Goal: Complete application form: Complete application form

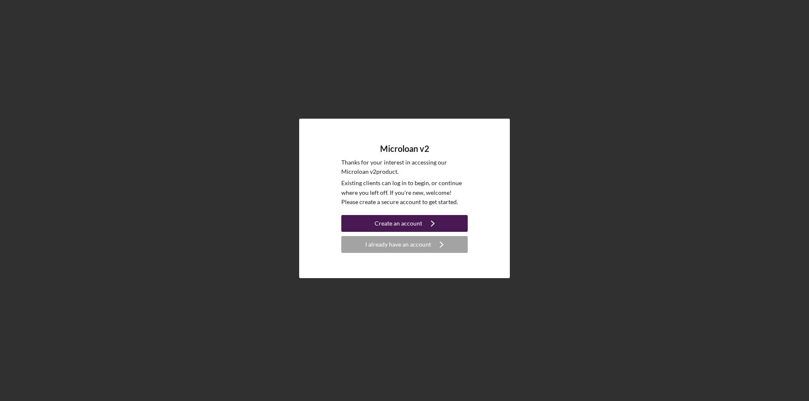
click at [406, 220] on div "Create an account" at bounding box center [398, 223] width 48 height 17
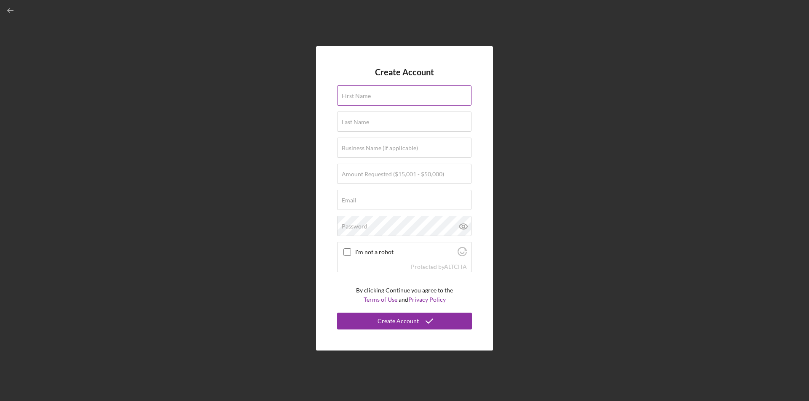
click at [374, 92] on div "First Name" at bounding box center [404, 95] width 135 height 21
type input "[PERSON_NAME]"
type input "Kiddie City Enterprises"
type input "[EMAIL_ADDRESS][DOMAIN_NAME]"
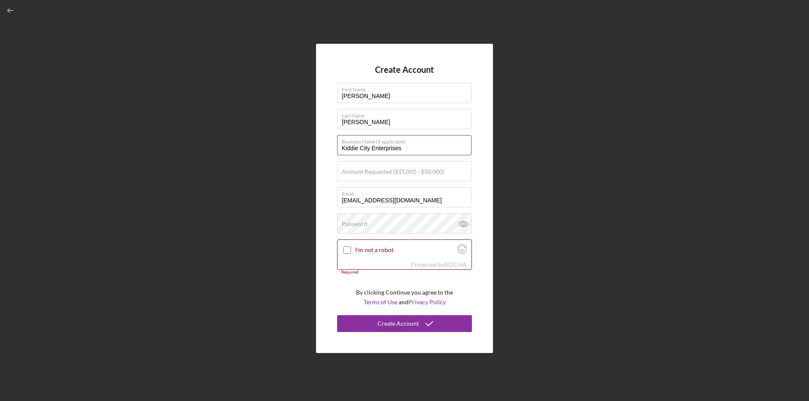
click at [411, 149] on input "Kiddie City Enterprises" at bounding box center [404, 145] width 134 height 20
drag, startPoint x: 411, startPoint y: 149, endPoint x: 329, endPoint y: 150, distance: 82.1
click at [329, 150] on div "Create Account First Name [PERSON_NAME] Last Name [PERSON_NAME] Business Name (…" at bounding box center [404, 199] width 177 height 310
type input "Arise and Build Learning, LLC"
click at [341, 174] on input "Amount Requested ($15,001 - $50,000)" at bounding box center [404, 171] width 134 height 20
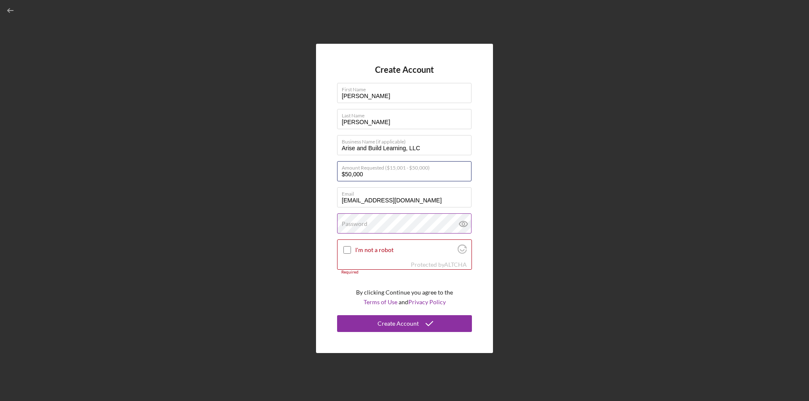
type input "$50,000"
click at [347, 248] on input "I'm not a robot" at bounding box center [347, 250] width 8 height 8
checkbox input "true"
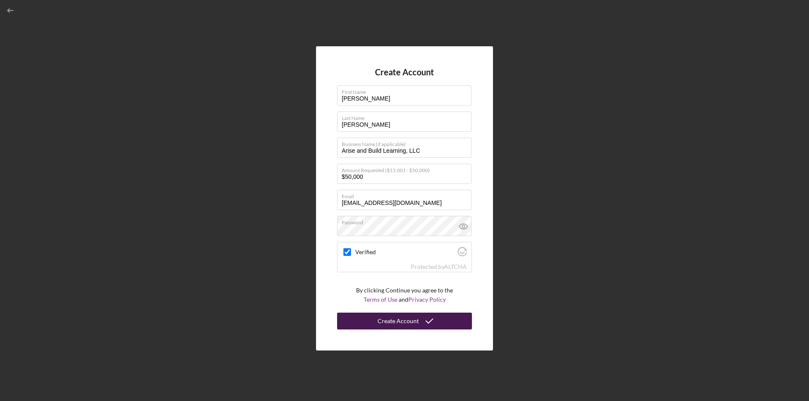
click at [396, 321] on div "Create Account" at bounding box center [397, 321] width 41 height 17
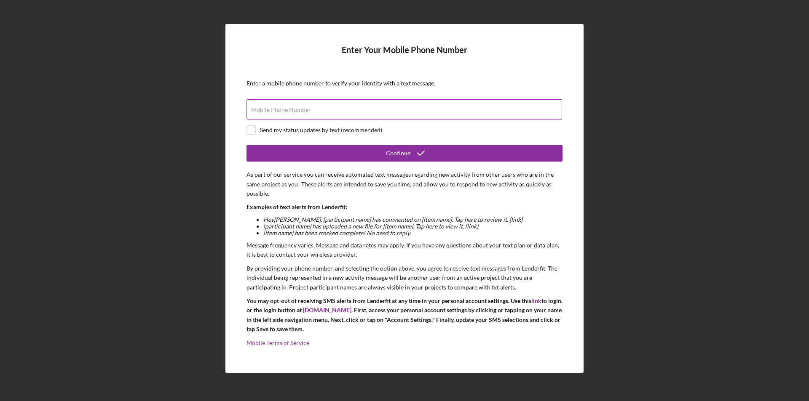
click at [299, 105] on div "Mobile Phone Number" at bounding box center [404, 109] width 316 height 21
type input "[PHONE_NUMBER]"
click at [251, 131] on input "checkbox" at bounding box center [251, 130] width 8 height 8
checkbox input "true"
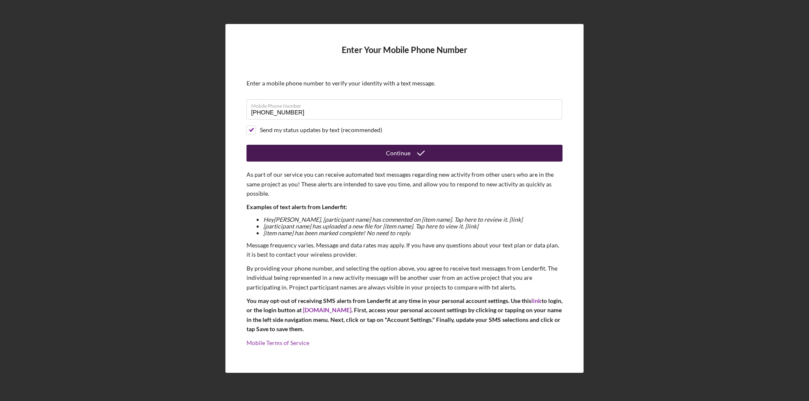
click at [419, 151] on icon "submit" at bounding box center [420, 153] width 21 height 21
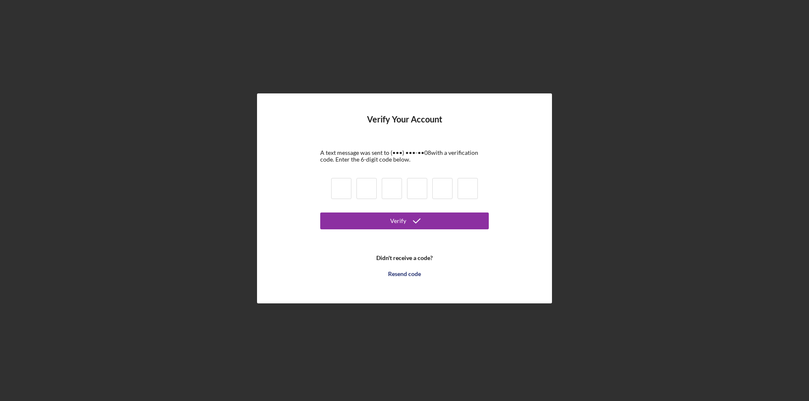
click at [341, 190] on input at bounding box center [341, 188] width 20 height 21
type input "8"
type input "6"
type input "1"
type input "9"
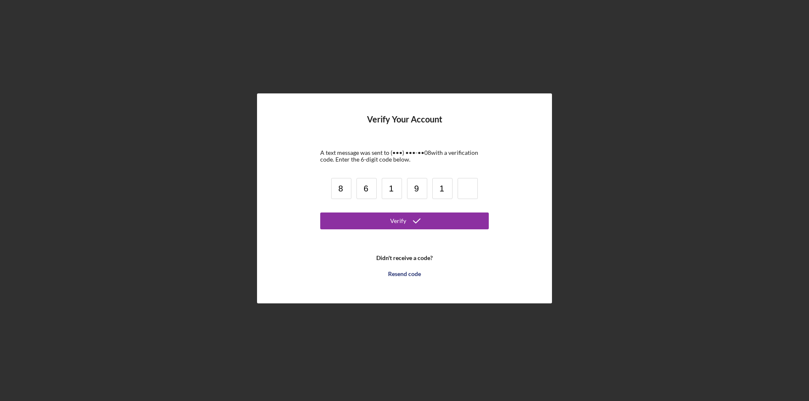
type input "1"
type input "8"
click at [397, 222] on div "Verify" at bounding box center [398, 221] width 16 height 17
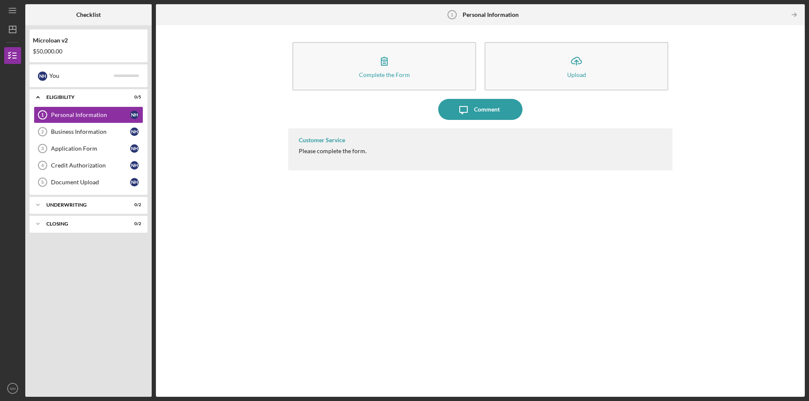
click at [397, 222] on div "Customer Service Please complete the form." at bounding box center [480, 256] width 384 height 256
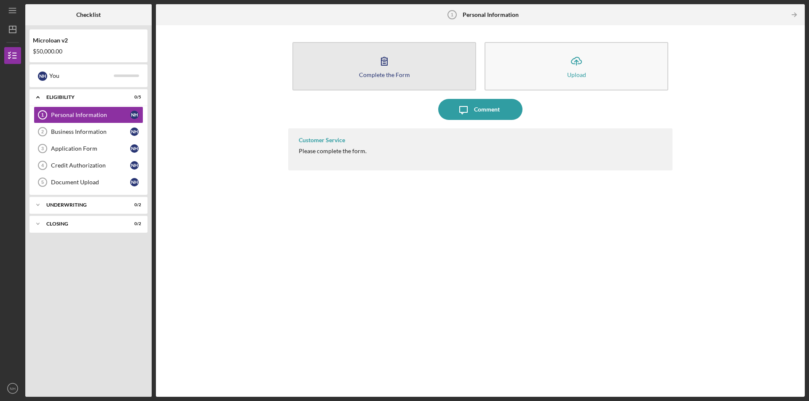
click at [375, 69] on icon "button" at bounding box center [384, 61] width 21 height 21
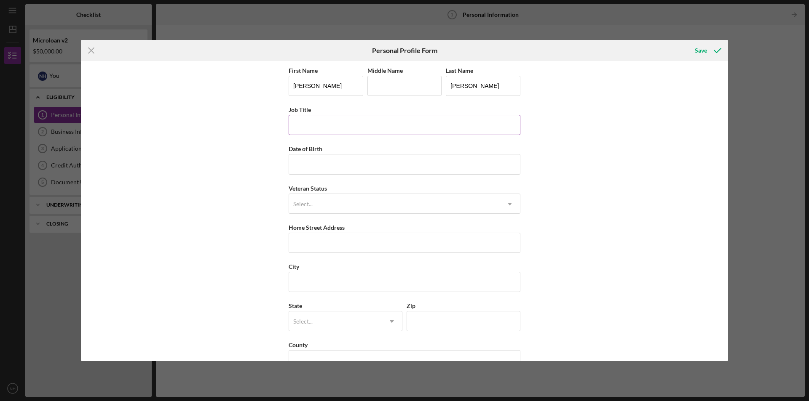
click at [326, 128] on input "Job Title" at bounding box center [404, 125] width 232 height 20
type input "P"
type input "Owner"
click at [320, 166] on input "Date of Birth" at bounding box center [404, 164] width 232 height 20
type input "[DATE]"
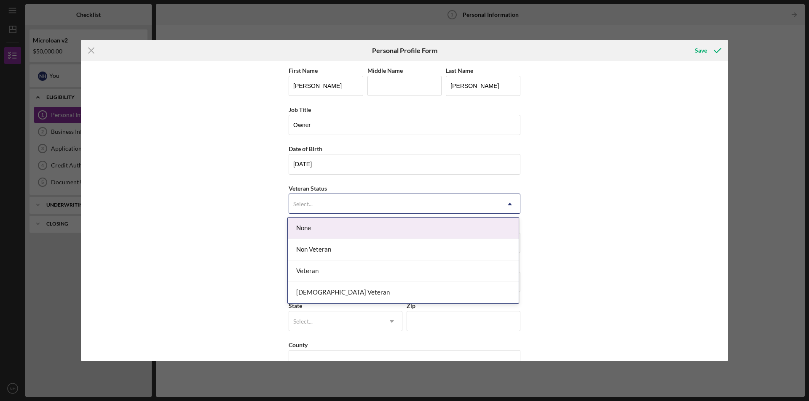
click at [339, 205] on div "Select..." at bounding box center [394, 204] width 211 height 19
click at [342, 228] on div "None" at bounding box center [403, 228] width 231 height 21
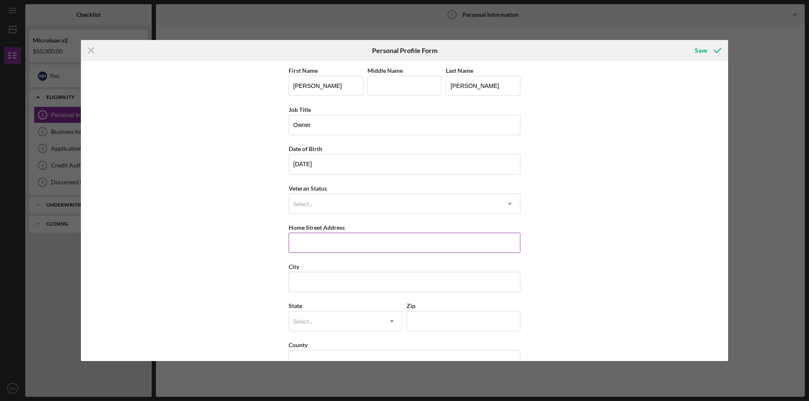
click at [344, 247] on input "Home Street Address" at bounding box center [404, 243] width 232 height 20
type input "[STREET_ADDRESS]"
type input "L"
type input "Gardena"
type input "CA"
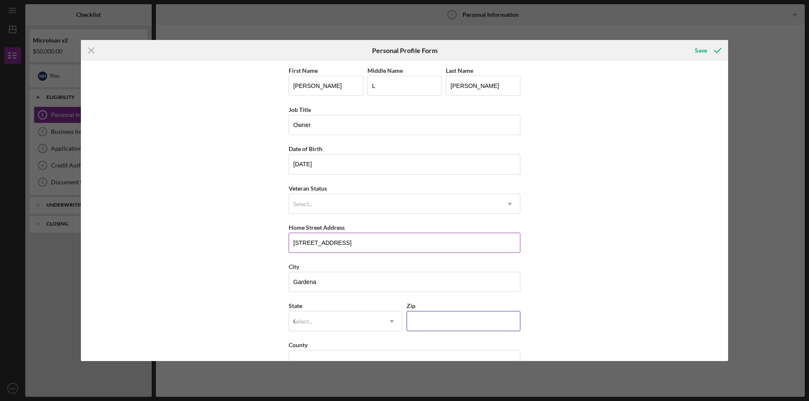
type input "90247"
type input "[GEOGRAPHIC_DATA]"
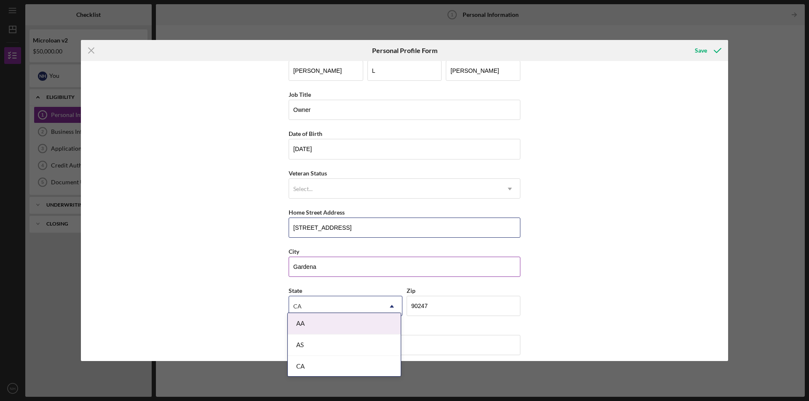
scroll to position [22, 0]
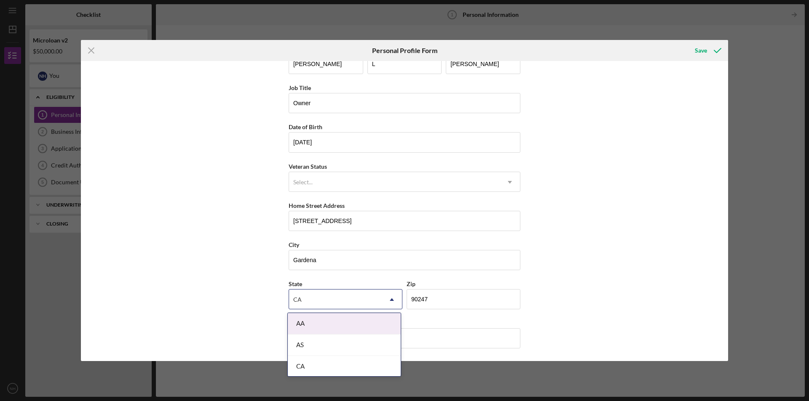
click at [566, 288] on div "First Name [PERSON_NAME] Middle Name L Last Name [PERSON_NAME] Job Title Owner …" at bounding box center [404, 211] width 647 height 300
click at [321, 367] on div "CA" at bounding box center [344, 366] width 113 height 21
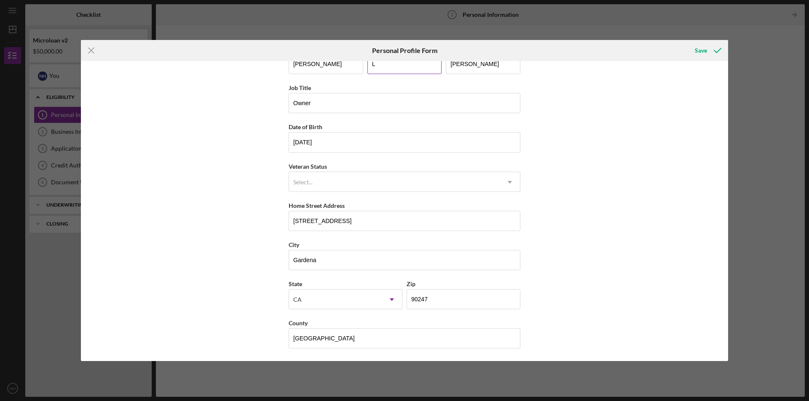
click at [377, 64] on input "L" at bounding box center [404, 64] width 75 height 20
click at [701, 50] on div "Save" at bounding box center [700, 50] width 12 height 17
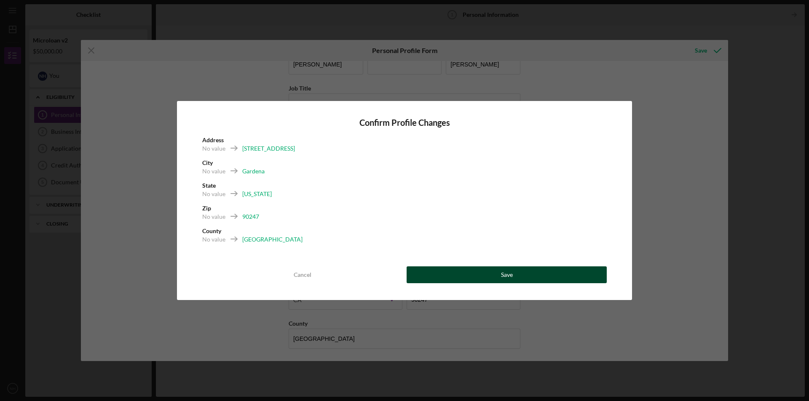
click at [470, 274] on button "Save" at bounding box center [506, 275] width 200 height 17
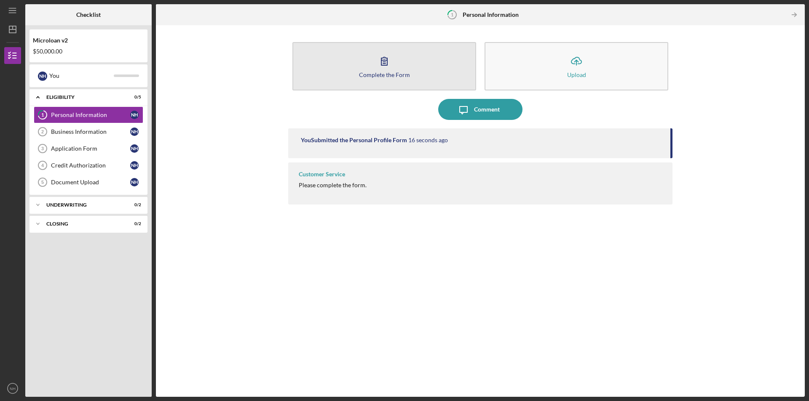
click at [392, 69] on icon "button" at bounding box center [384, 61] width 21 height 21
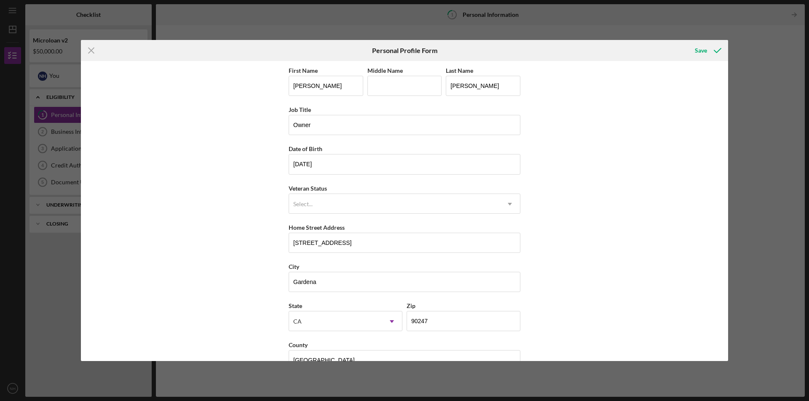
scroll to position [22, 0]
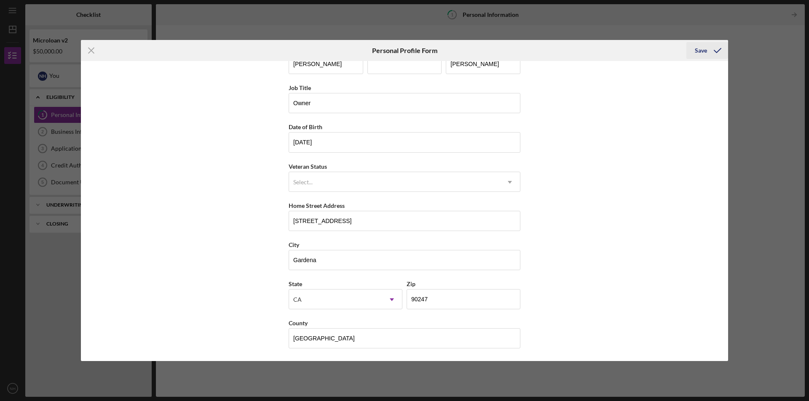
click at [699, 50] on div "Save" at bounding box center [700, 50] width 12 height 17
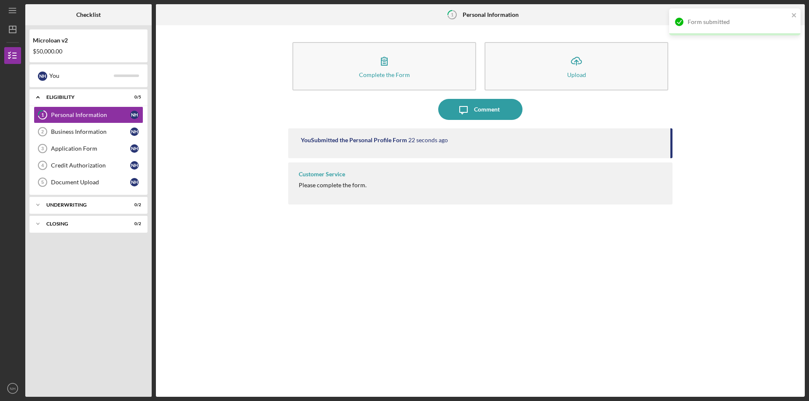
click at [328, 174] on div "Customer Service" at bounding box center [322, 174] width 46 height 7
click at [85, 129] on div "Business Information" at bounding box center [90, 131] width 79 height 7
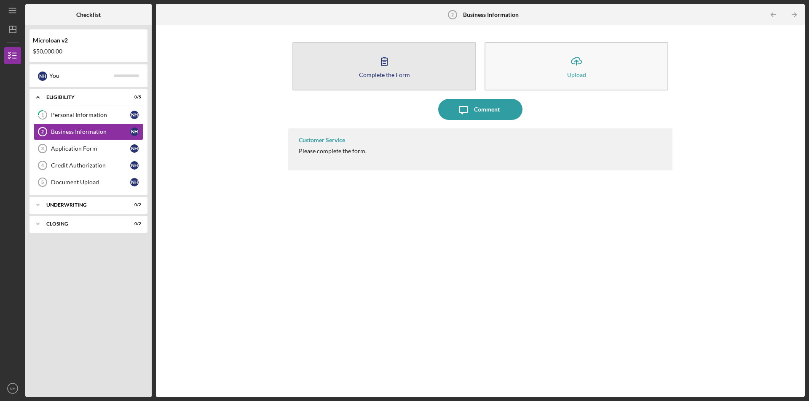
click at [382, 65] on icon "button" at bounding box center [384, 61] width 6 height 8
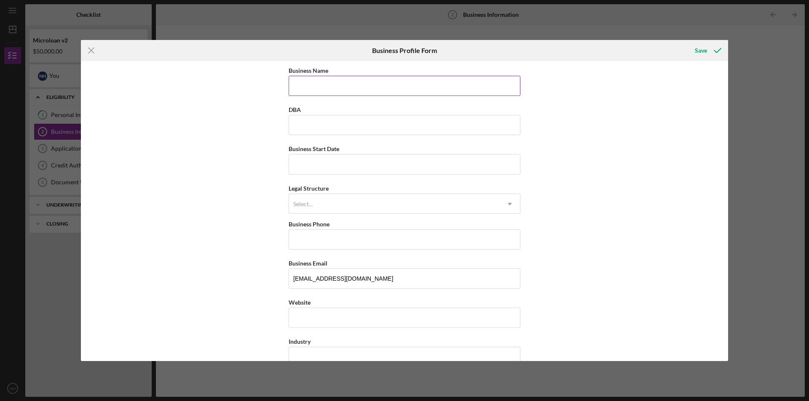
click at [328, 88] on input "Business Name" at bounding box center [404, 86] width 232 height 20
type input "Arise and Build Learning, LLC"
drag, startPoint x: 296, startPoint y: 124, endPoint x: 301, endPoint y: 128, distance: 5.7
click at [296, 124] on input "DBA" at bounding box center [404, 125] width 232 height 20
type input "Kumon of Cheviot Hills"
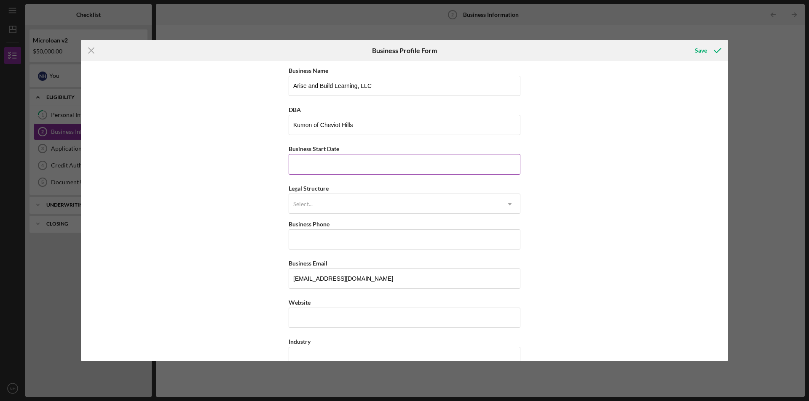
click at [304, 165] on input "Business Start Date" at bounding box center [404, 164] width 232 height 20
type input "[DATE]"
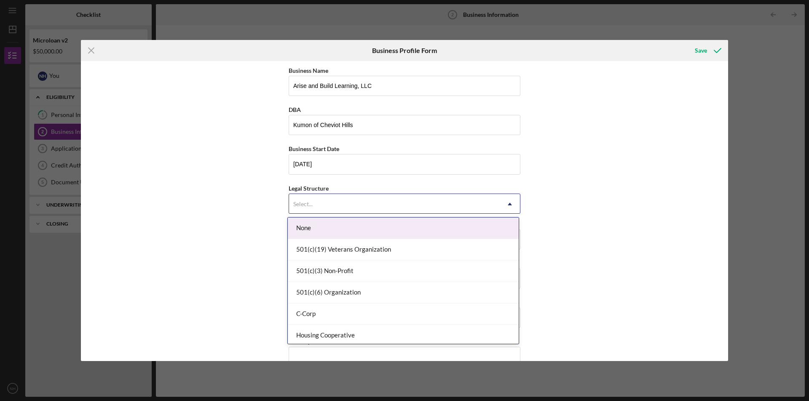
click at [326, 207] on div "Select..." at bounding box center [394, 204] width 211 height 19
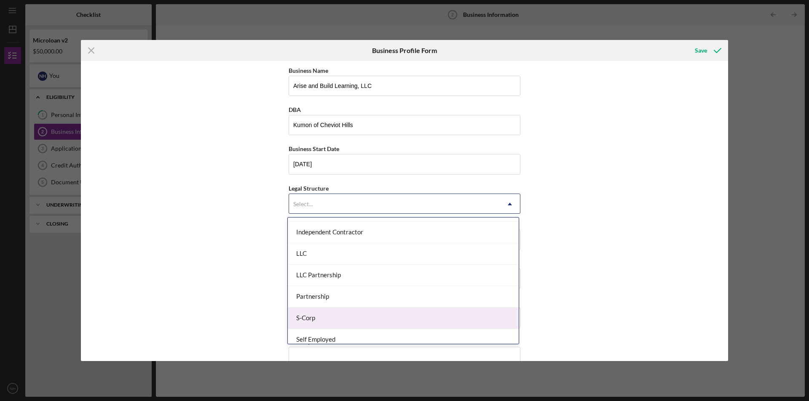
scroll to position [112, 0]
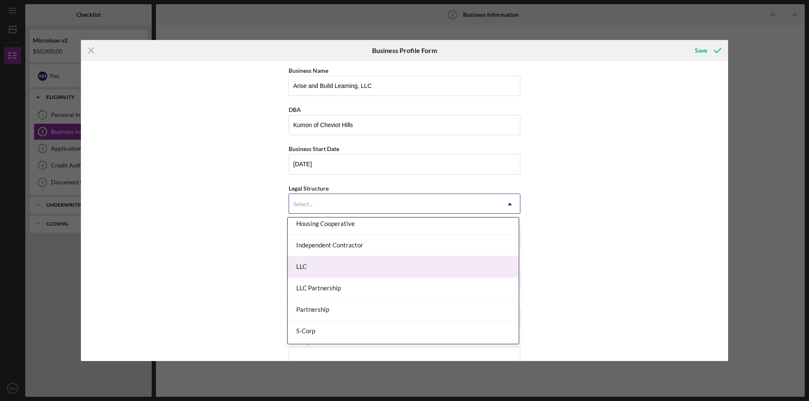
click at [349, 267] on div "LLC" at bounding box center [403, 266] width 231 height 21
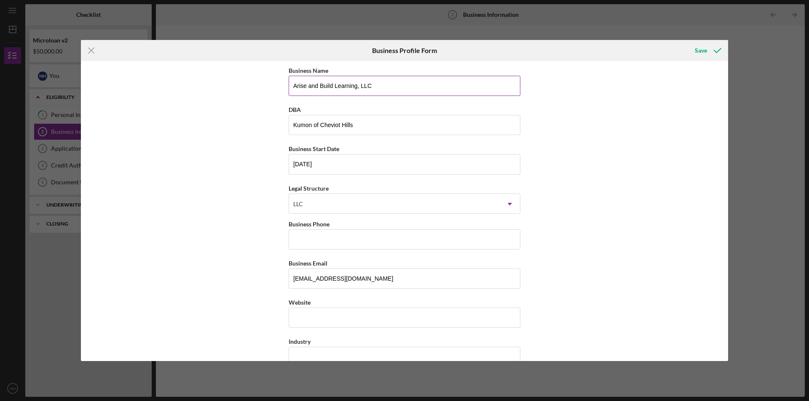
click at [374, 84] on input "Arise and Build Learning, LLC" at bounding box center [404, 86] width 232 height 20
type input "Arise and Build Learning"
click at [240, 167] on div "Business Name Arise and Build Learning DBA Kumon of Cheviot Hills Business Star…" at bounding box center [404, 211] width 647 height 300
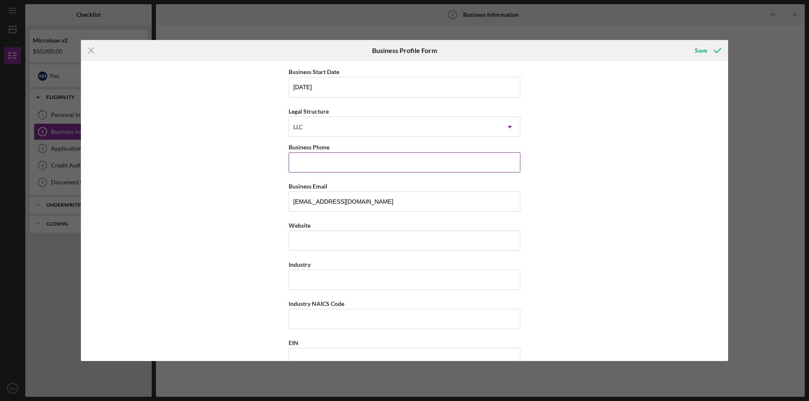
scroll to position [126, 0]
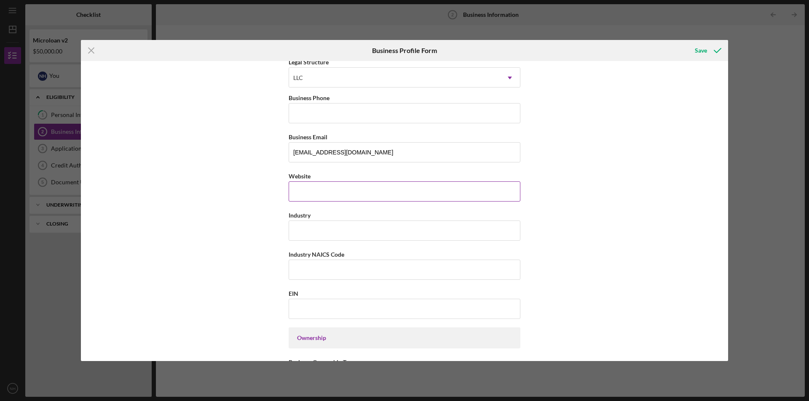
click at [319, 193] on input "Website" at bounding box center [404, 192] width 232 height 20
click at [324, 229] on input "Industry" at bounding box center [404, 231] width 232 height 20
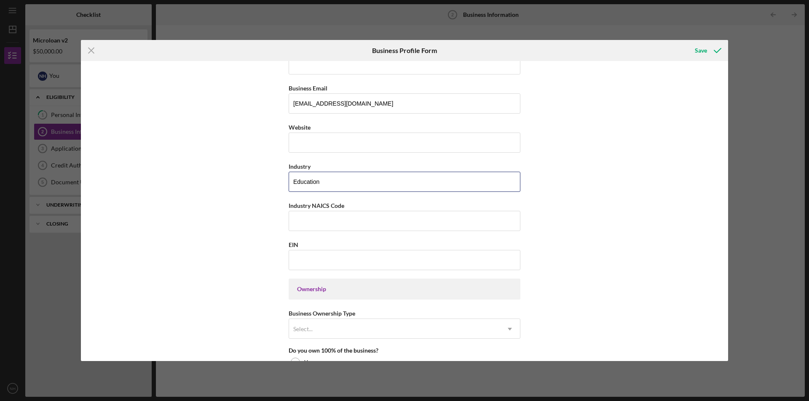
scroll to position [168, 0]
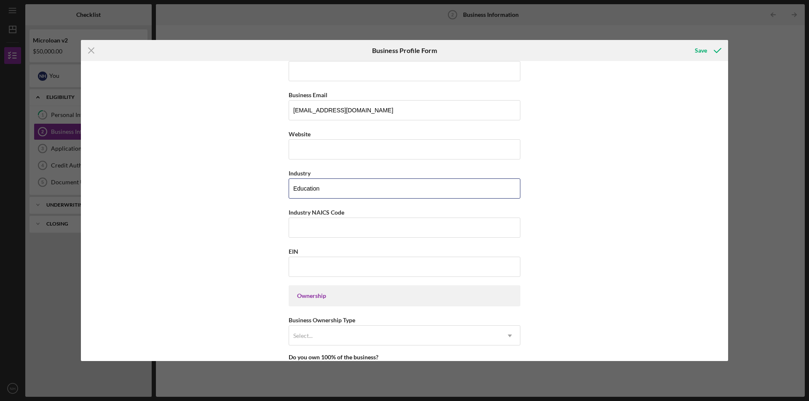
type input "Education"
click at [315, 147] on input "Website" at bounding box center [404, 149] width 232 height 20
click at [322, 149] on input "Website" at bounding box center [404, 149] width 232 height 20
paste input "[DOMAIN_NAME][URL]"
type input "[DOMAIN_NAME][URL]"
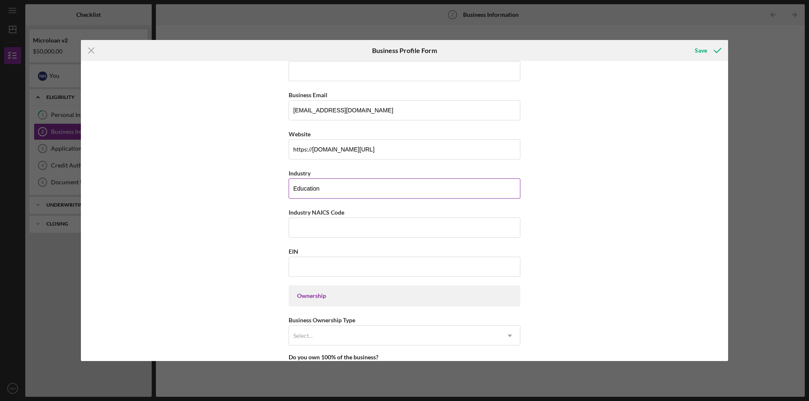
click at [395, 191] on input "Education" at bounding box center [404, 189] width 232 height 20
click at [345, 229] on input "Industry NAICS Code" at bounding box center [404, 228] width 232 height 20
click at [325, 267] on input "EIN" at bounding box center [404, 267] width 232 height 20
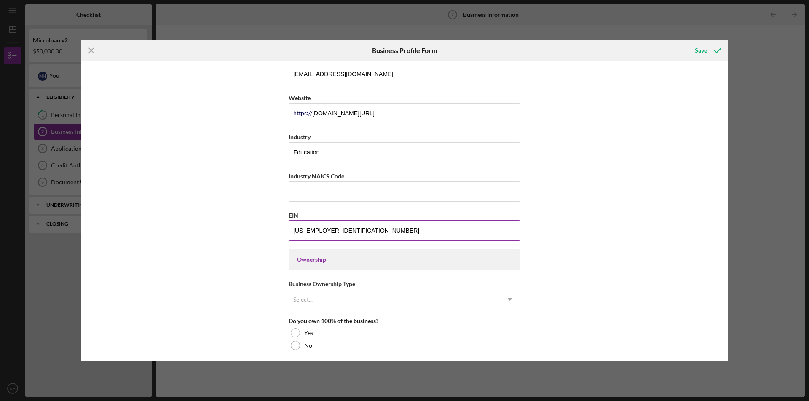
scroll to position [253, 0]
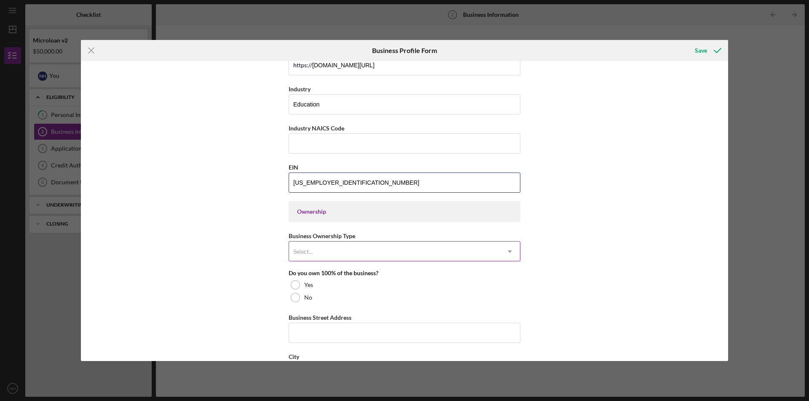
type input "[US_EMPLOYER_IDENTIFICATION_NUMBER]"
click at [495, 248] on div "Select..." at bounding box center [394, 251] width 211 height 19
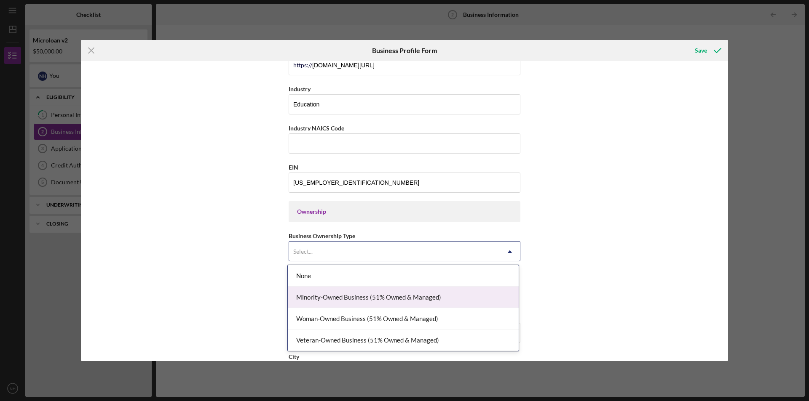
click at [466, 295] on div "Minority-Owned Business (51% Owned & Managed)" at bounding box center [403, 297] width 231 height 21
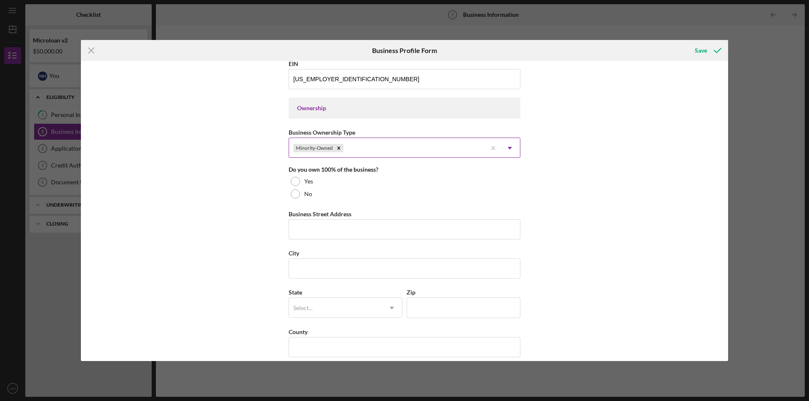
scroll to position [379, 0]
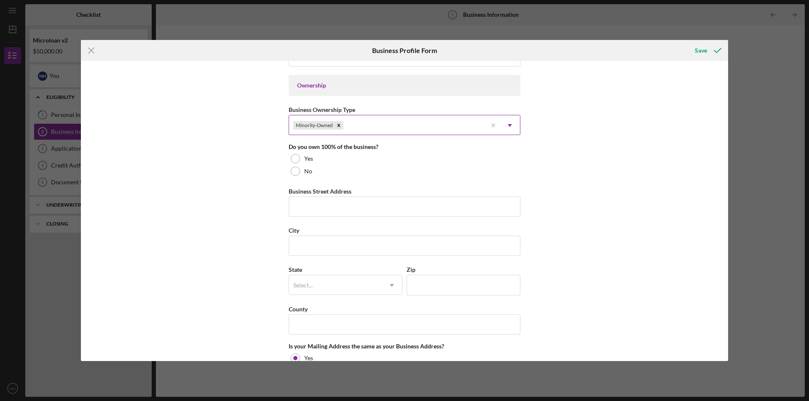
click at [508, 123] on icon "Icon/Dropdown Arrow" at bounding box center [509, 125] width 20 height 20
click at [631, 171] on div "Business Name Arise and Build Learning DBA Kumon of Cheviot Hills Business Star…" at bounding box center [404, 211] width 647 height 300
click at [293, 159] on div at bounding box center [295, 158] width 9 height 9
click at [326, 208] on input "Business Street Address" at bounding box center [404, 207] width 232 height 20
type input "[STREET_ADDRESS]"
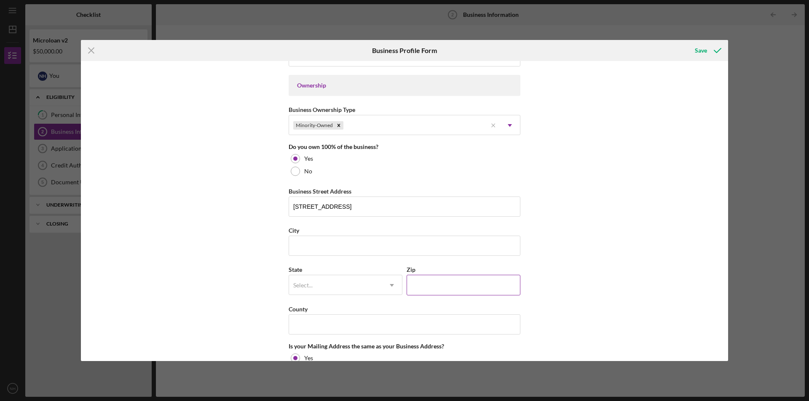
type input "[PHONE_NUMBER]"
type input "[GEOGRAPHIC_DATA]"
type input "CA"
type input "90034"
type input "CA"
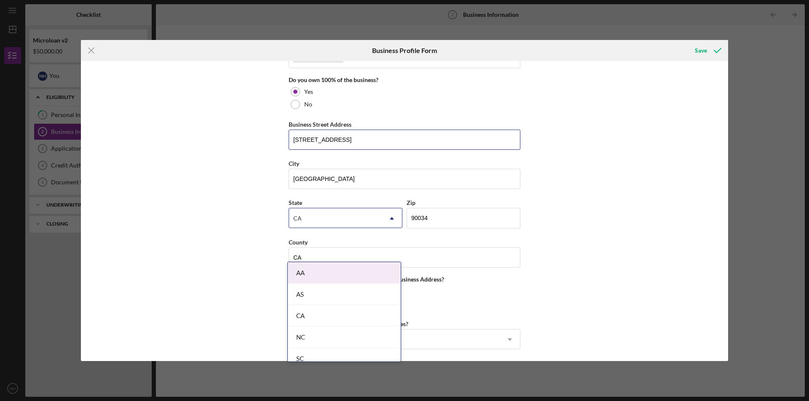
scroll to position [463, 0]
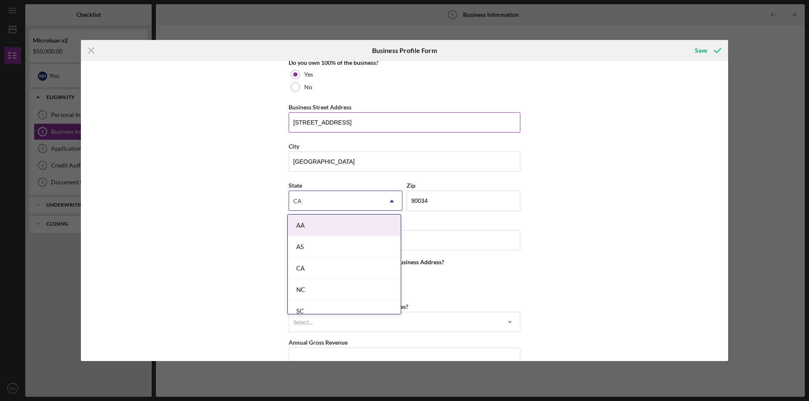
click at [370, 120] on input "[STREET_ADDRESS]" at bounding box center [404, 122] width 232 height 20
type input "[STREET_ADDRESS]"
click at [222, 188] on div "Business Name Arise and Build Learning DBA Kumon of Cheviot Hills Business Star…" at bounding box center [404, 211] width 647 height 300
click at [614, 199] on div "Business Name Arise and Build Learning DBA Kumon of Cheviot Hills Business Star…" at bounding box center [404, 211] width 647 height 300
click at [616, 280] on div "Business Name Arise and Build Learning DBA Kumon of Cheviot Hills Business Star…" at bounding box center [404, 211] width 647 height 300
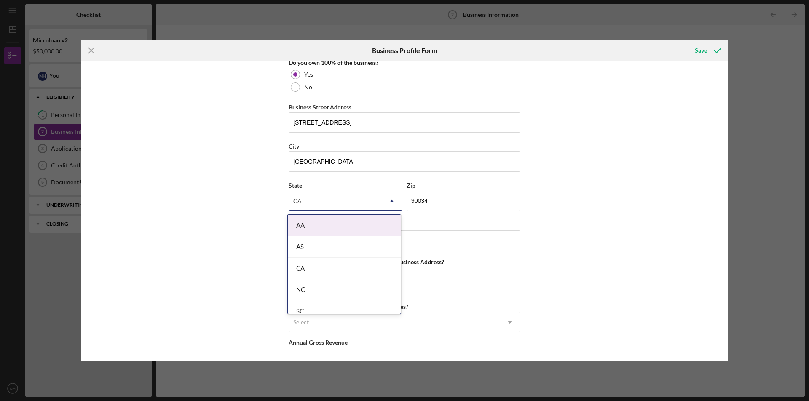
click at [570, 247] on div "Business Name Arise and Build Learning DBA Kumon of Cheviot Hills Business Star…" at bounding box center [404, 211] width 647 height 300
click at [488, 239] on input "CA" at bounding box center [404, 240] width 232 height 20
click at [617, 264] on div "Business Name Arise and Build Learning DBA Kumon of Cheviot Hills Business Star…" at bounding box center [404, 211] width 647 height 300
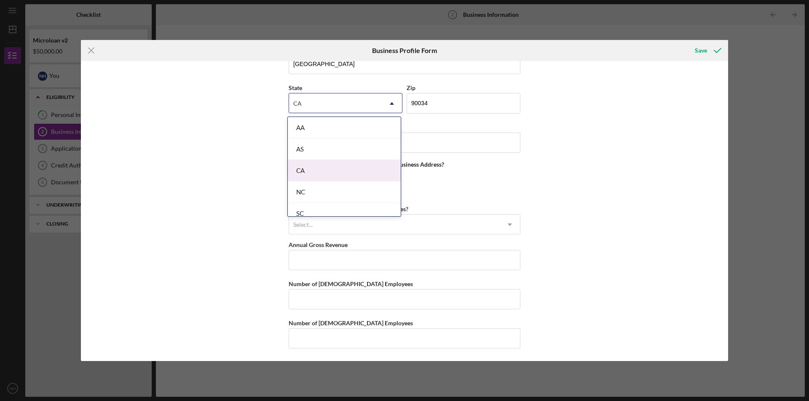
click at [318, 171] on div "CA" at bounding box center [344, 170] width 113 height 21
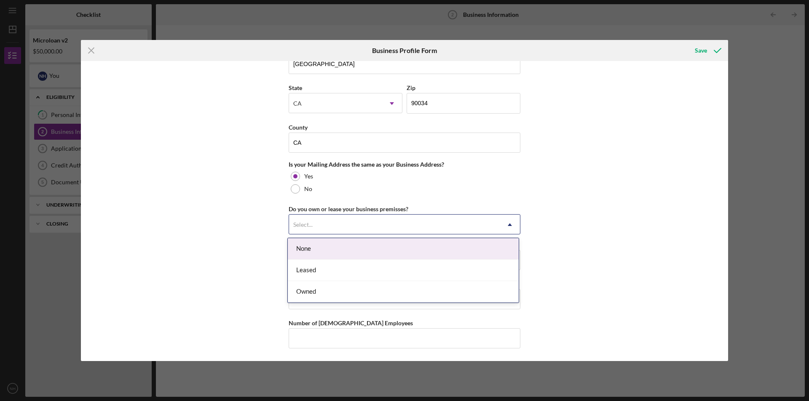
click at [356, 224] on div "Select..." at bounding box center [394, 224] width 211 height 19
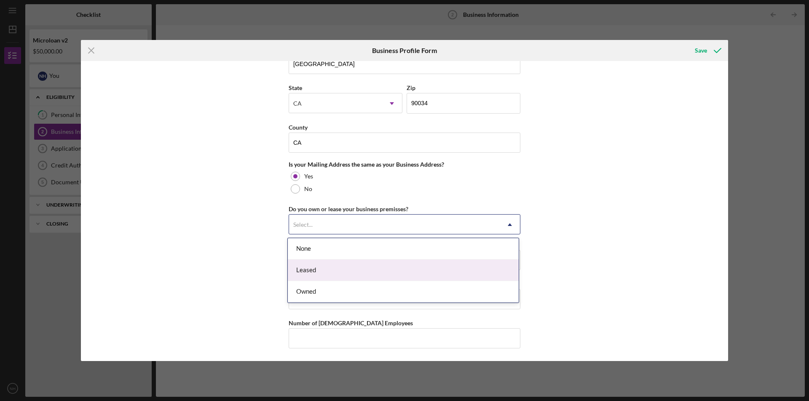
click at [340, 264] on div "Leased" at bounding box center [403, 270] width 231 height 21
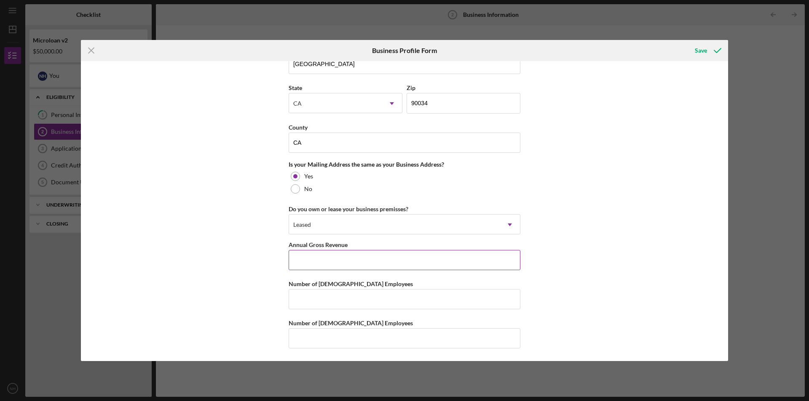
click at [338, 264] on input "Annual Gross Revenue" at bounding box center [404, 260] width 232 height 20
type input "$400,000"
click at [340, 302] on input "Number of [DEMOGRAPHIC_DATA] Employees" at bounding box center [404, 299] width 232 height 20
type input "0"
click at [336, 338] on input "Number of [DEMOGRAPHIC_DATA] Employees" at bounding box center [404, 338] width 232 height 20
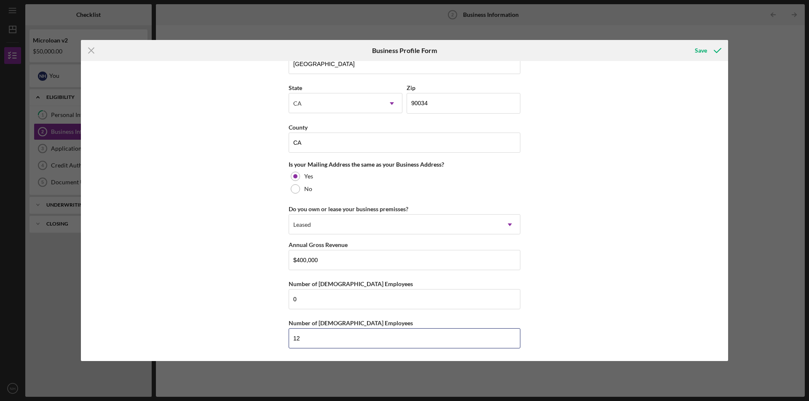
type input "12"
click at [200, 152] on div "Business Name Arise and Build Learning DBA Kumon of Cheviot Hills Business Star…" at bounding box center [404, 211] width 647 height 300
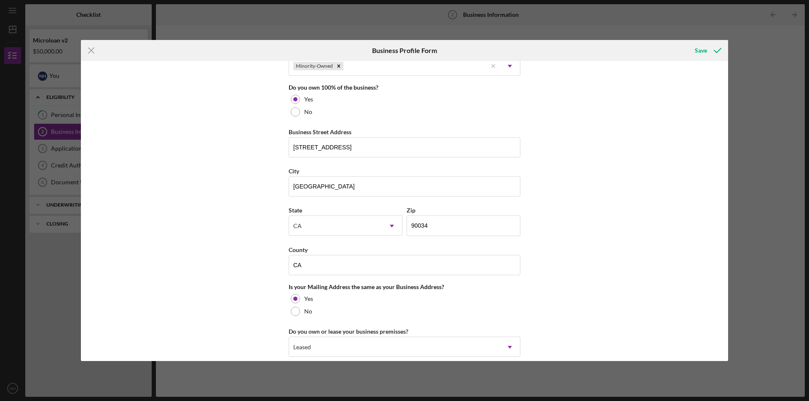
scroll to position [435, 0]
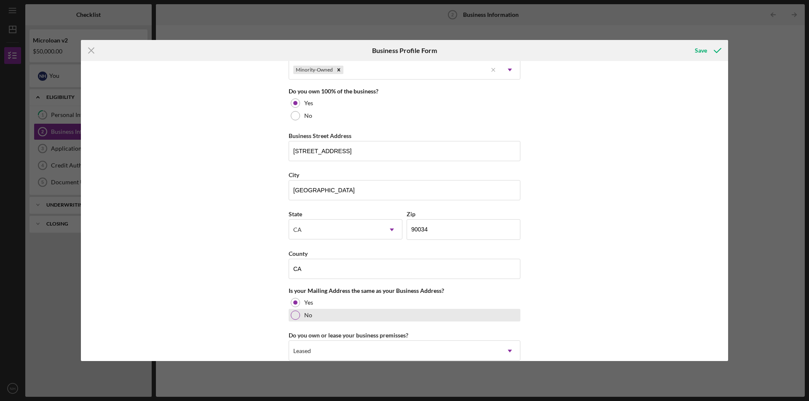
click at [294, 313] on div at bounding box center [295, 315] width 9 height 9
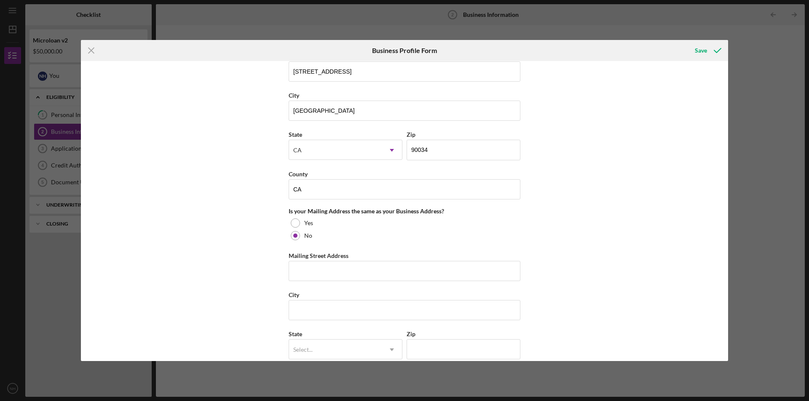
scroll to position [603, 0]
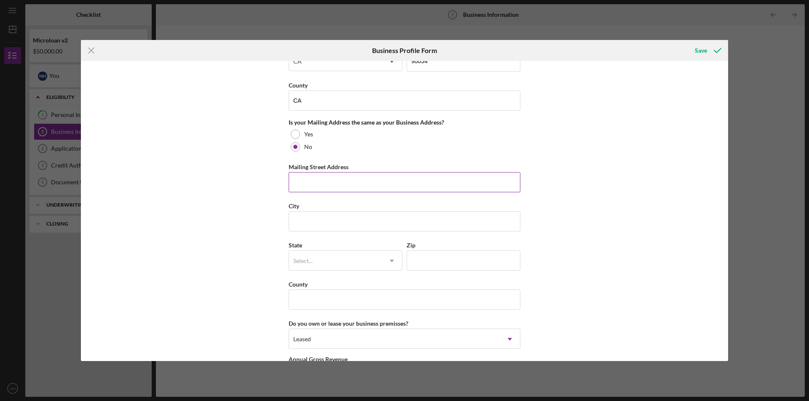
click at [323, 178] on input "Mailing Street Address" at bounding box center [404, 182] width 232 height 20
type input "[STREET_ADDRESS]"
click at [316, 221] on input "City" at bounding box center [404, 221] width 232 height 20
type input "Gardena"
type input "90247"
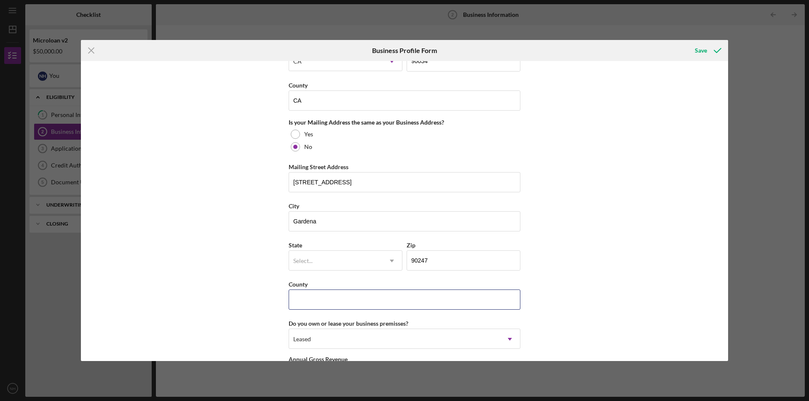
type input "CA"
click at [387, 262] on icon "Icon/Dropdown Arrow" at bounding box center [392, 261] width 20 height 20
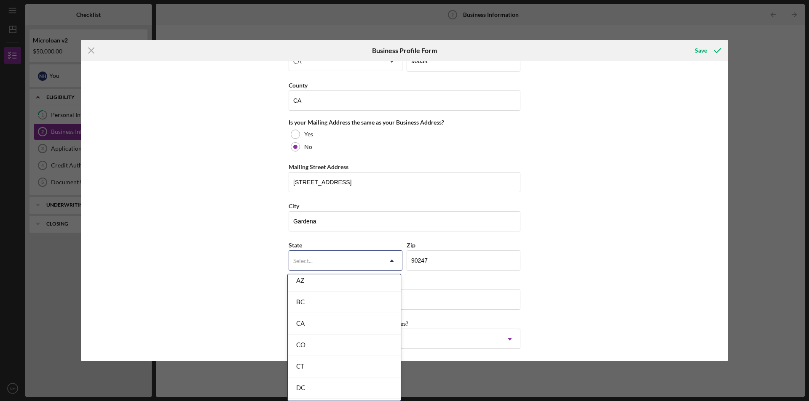
scroll to position [211, 0]
click at [328, 312] on div "CA" at bounding box center [344, 310] width 113 height 21
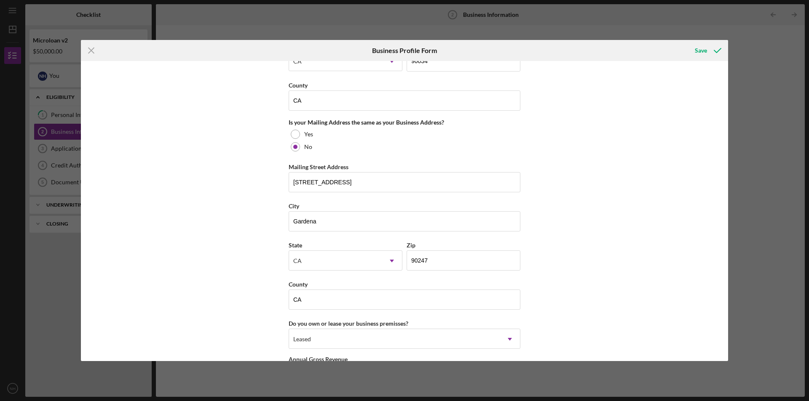
click at [604, 220] on div "Business Name Arise and Build Learning DBA Kumon of Cheviot Hills Business Star…" at bounding box center [404, 211] width 647 height 300
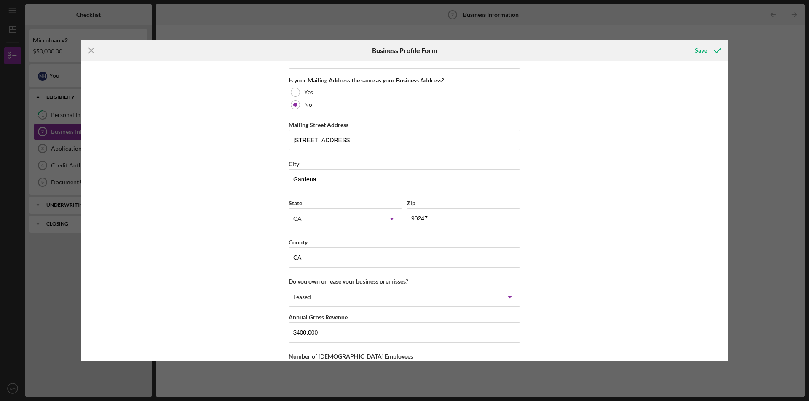
scroll to position [718, 0]
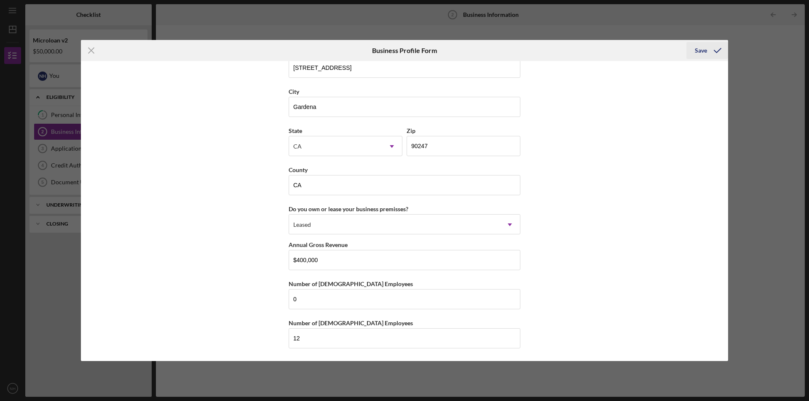
click at [701, 50] on div "Save" at bounding box center [700, 50] width 12 height 17
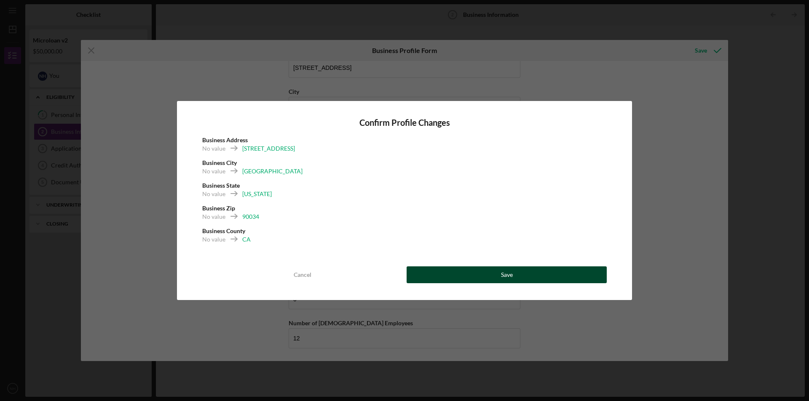
click at [464, 274] on button "Save" at bounding box center [506, 275] width 200 height 17
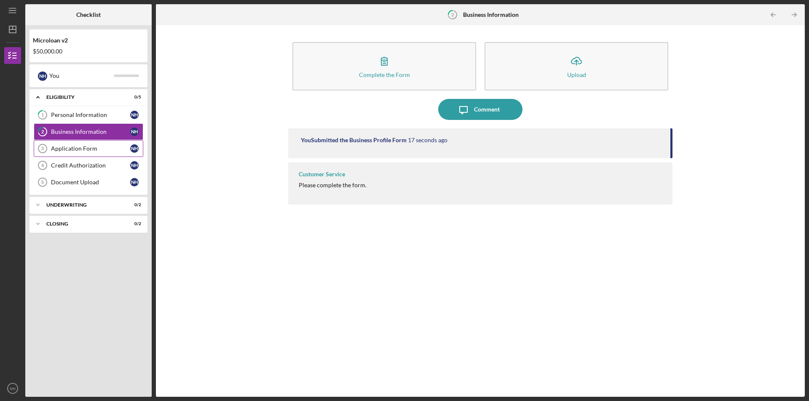
click at [64, 147] on div "Application Form" at bounding box center [90, 148] width 79 height 7
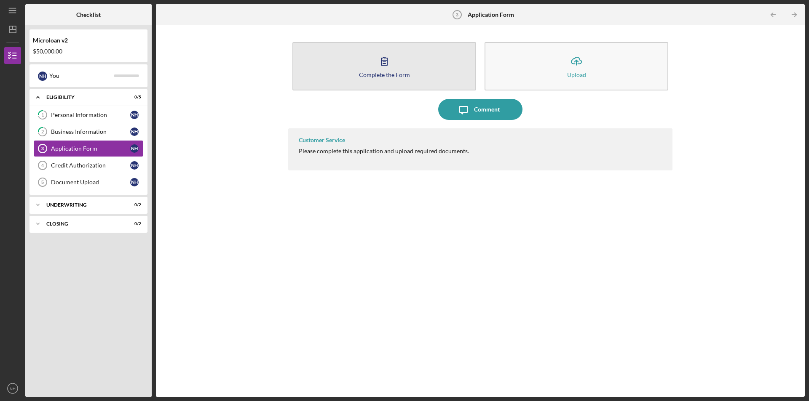
click at [360, 65] on button "Complete the Form Form" at bounding box center [384, 66] width 184 height 48
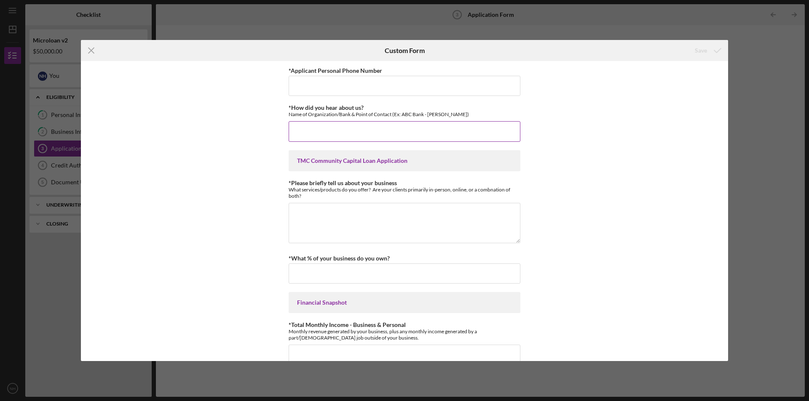
click at [340, 128] on input "*How did you hear about us?" at bounding box center [404, 131] width 232 height 20
type input "Grid 110"
click at [326, 84] on input "*Applicant Personal Phone Number" at bounding box center [404, 86] width 232 height 20
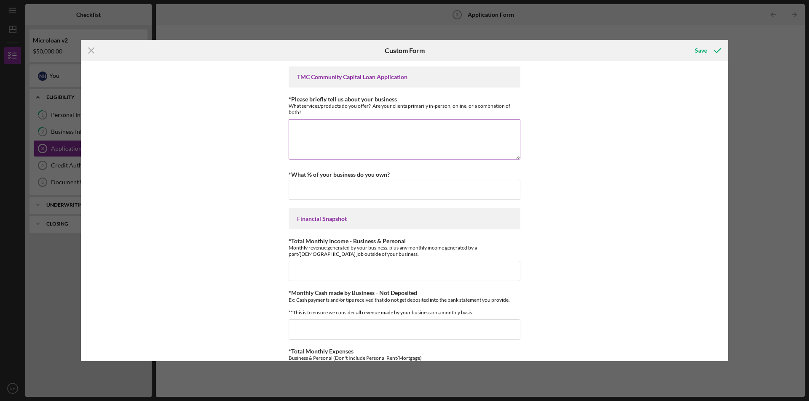
scroll to position [84, 0]
type input "[PHONE_NUMBER]"
click at [332, 132] on textarea "*Please briefly tell us about your business" at bounding box center [404, 139] width 232 height 40
type textarea "I offer education support services in [GEOGRAPHIC_DATA] and math to students of…"
click at [308, 189] on input "*What % of your business do you own?" at bounding box center [404, 189] width 232 height 20
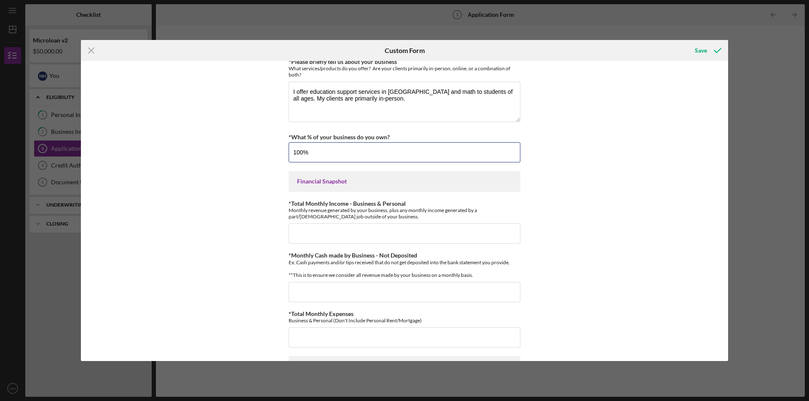
scroll to position [168, 0]
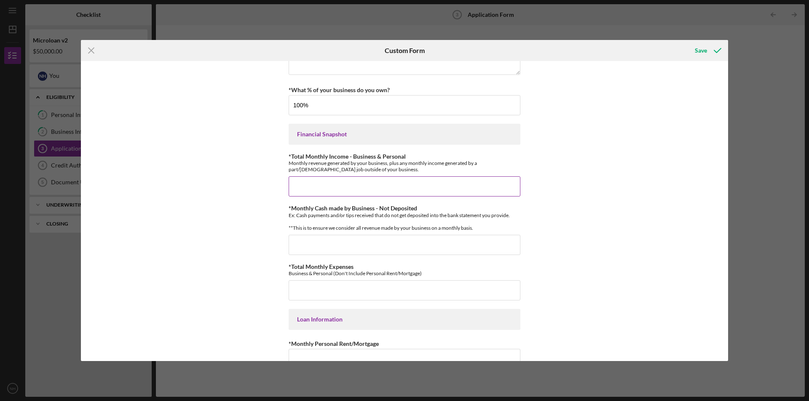
type input "100.00000%"
click at [326, 187] on input "*Total Monthly Income - Business & Personal" at bounding box center [404, 186] width 232 height 20
type input "$30,000"
click at [323, 254] on input "*Monthly Cash made by Business - Not Deposited" at bounding box center [404, 245] width 232 height 20
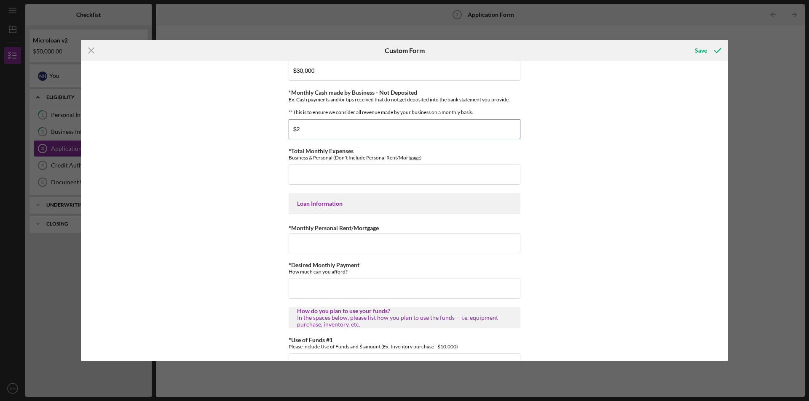
scroll to position [295, 0]
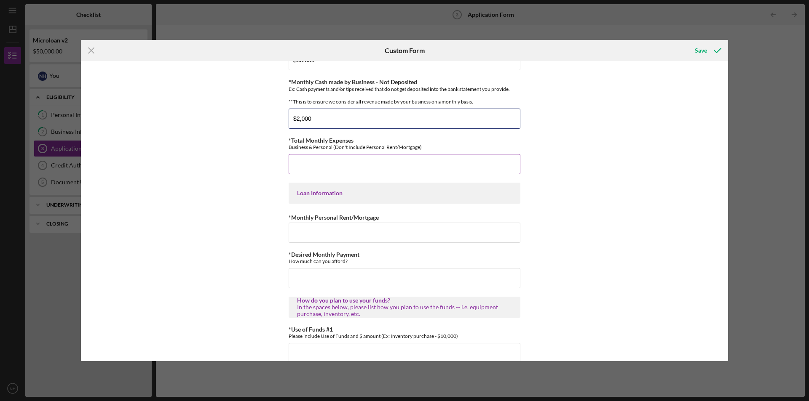
type input "$2,000"
click at [316, 174] on input "*Total Monthly Expenses" at bounding box center [404, 164] width 232 height 20
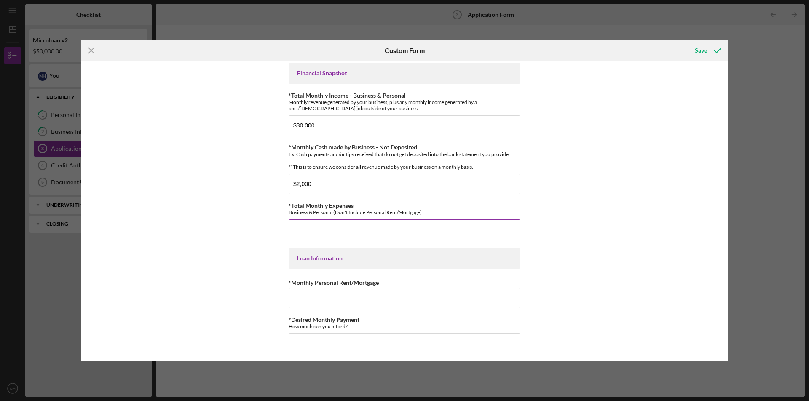
scroll to position [211, 0]
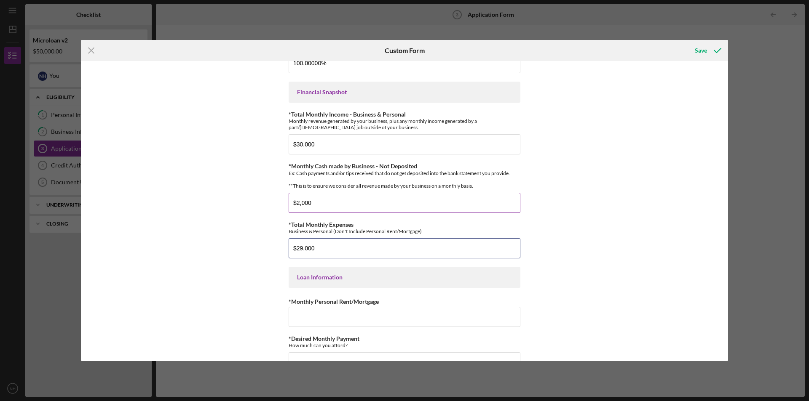
type input "$29,000"
drag, startPoint x: 313, startPoint y: 208, endPoint x: 275, endPoint y: 212, distance: 38.6
click at [275, 212] on div "*Applicant Personal Phone Number [PHONE_NUMBER] *How did you hear about us? Nam…" at bounding box center [404, 211] width 647 height 300
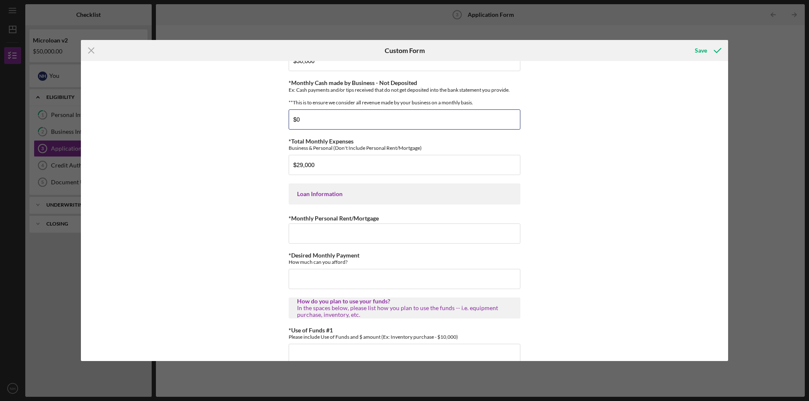
scroll to position [295, 0]
type input "$0"
click at [348, 240] on input "*Monthly Personal Rent/Mortgage" at bounding box center [404, 233] width 232 height 20
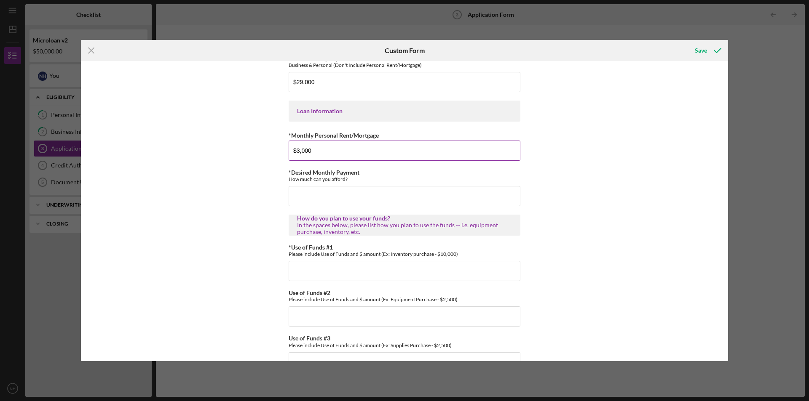
scroll to position [379, 0]
type input "$3,000"
click at [307, 198] on input "*Desired Monthly Payment" at bounding box center [404, 194] width 232 height 20
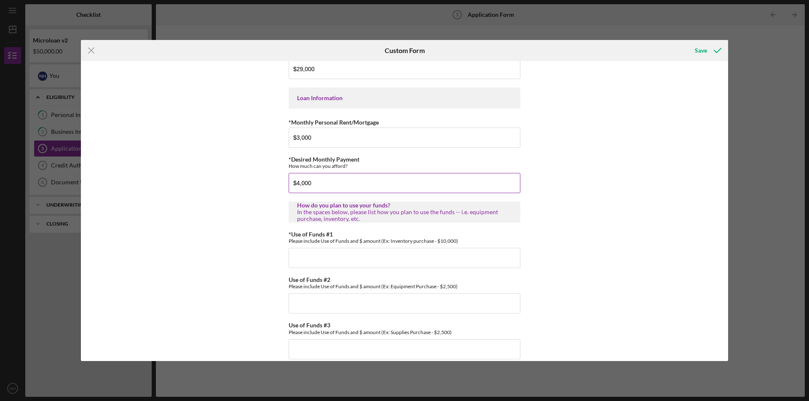
scroll to position [407, 0]
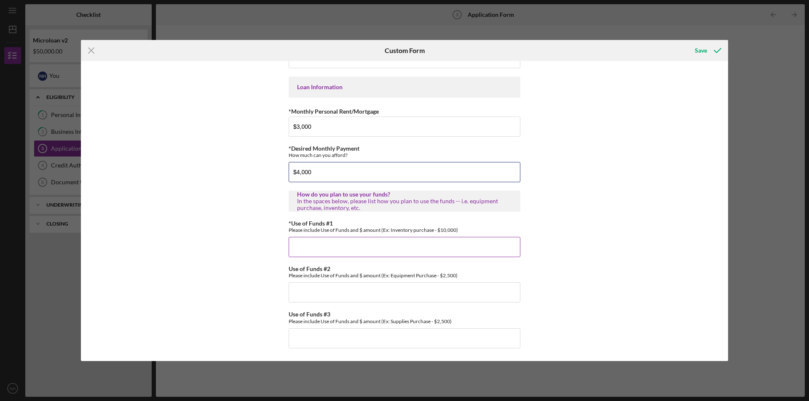
type input "$4,000"
click at [325, 243] on input "*Use of Funds #1" at bounding box center [404, 247] width 232 height 20
click at [344, 247] on input "Hire full time staff $10,000" at bounding box center [404, 247] width 232 height 20
type input "Hire full time staff $20,000"
click at [319, 295] on input "Use of Funds #2" at bounding box center [404, 293] width 232 height 20
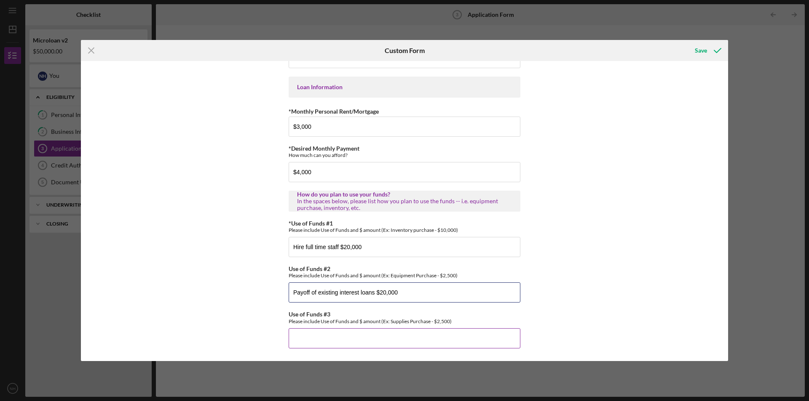
type input "Payoff of existing interest loans $20,000"
click at [310, 334] on input "Use of Funds #3" at bounding box center [404, 338] width 232 height 20
type input "Equipment purchase for school based center $10,000"
click at [700, 48] on div "Save" at bounding box center [700, 50] width 12 height 17
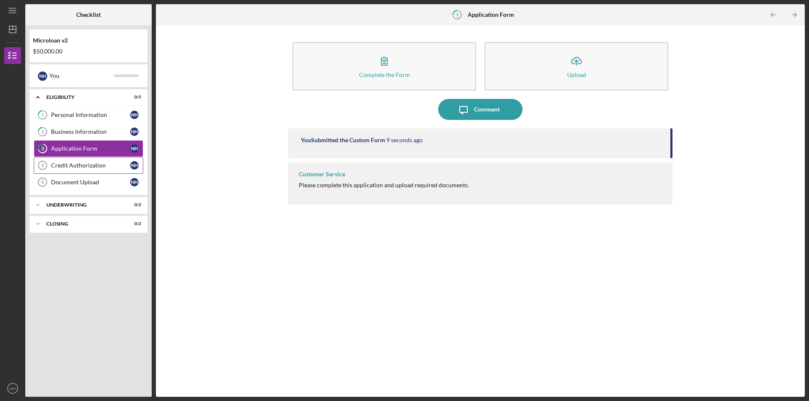
click at [79, 163] on div "Credit Authorization" at bounding box center [90, 165] width 79 height 7
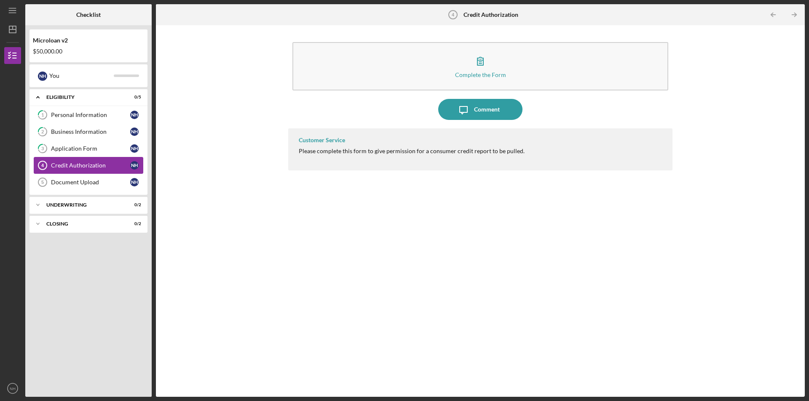
click at [79, 163] on div "Credit Authorization" at bounding box center [90, 165] width 79 height 7
click at [79, 165] on div "Credit Authorization" at bounding box center [90, 165] width 79 height 7
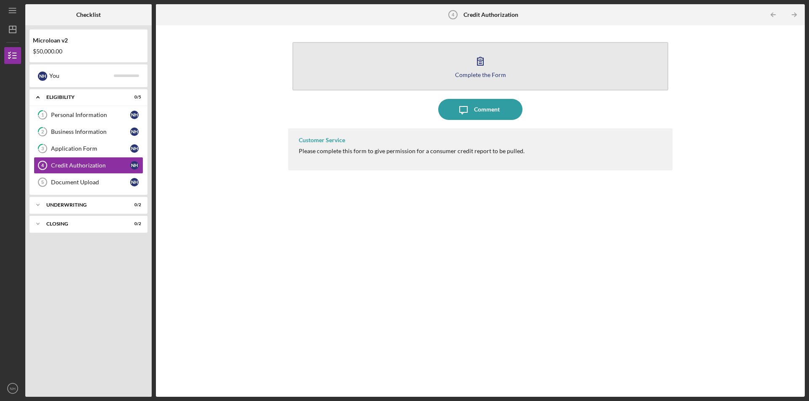
click at [393, 61] on button "Complete the Form Form" at bounding box center [480, 66] width 376 height 48
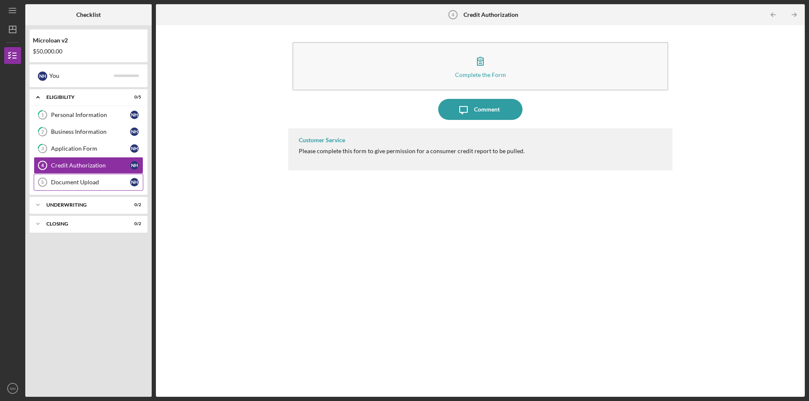
click at [71, 183] on div "Document Upload" at bounding box center [90, 182] width 79 height 7
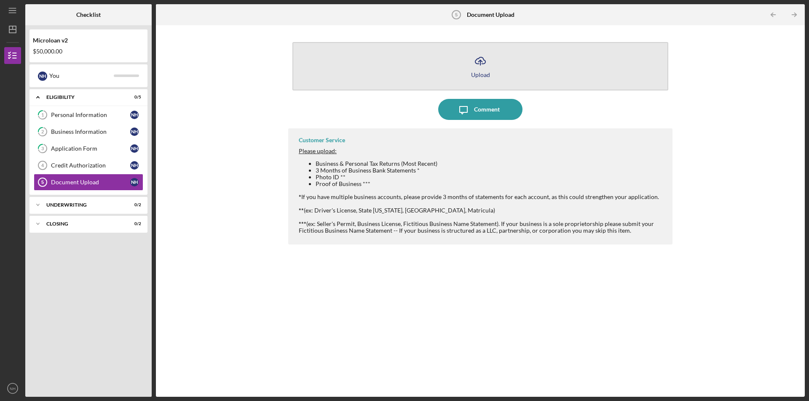
click at [479, 64] on icon "button" at bounding box center [480, 60] width 10 height 6
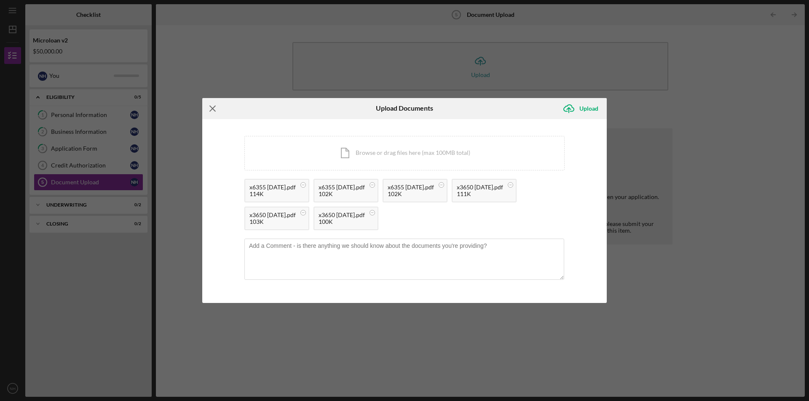
click at [211, 108] on icon "Icon/Menu Close" at bounding box center [212, 108] width 21 height 21
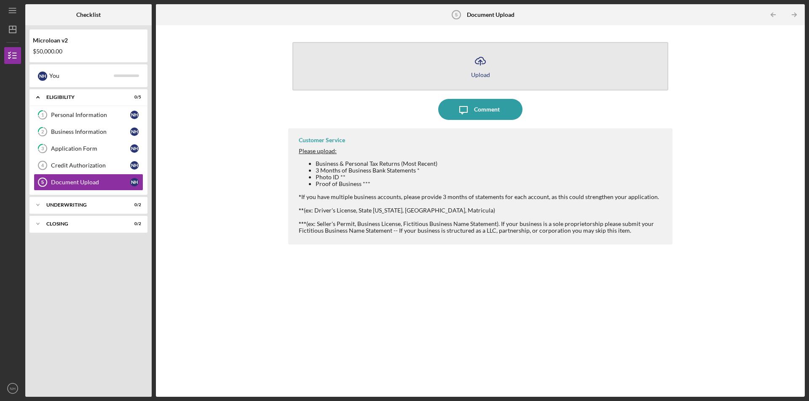
click at [478, 62] on polyline "button" at bounding box center [480, 61] width 4 height 2
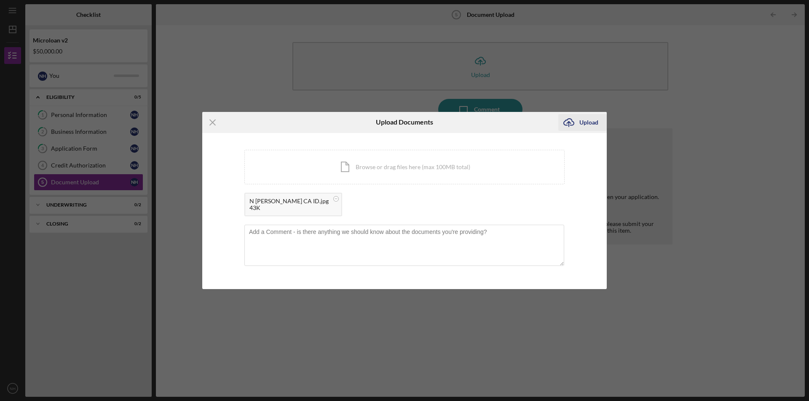
click at [587, 123] on div "Upload" at bounding box center [588, 122] width 19 height 17
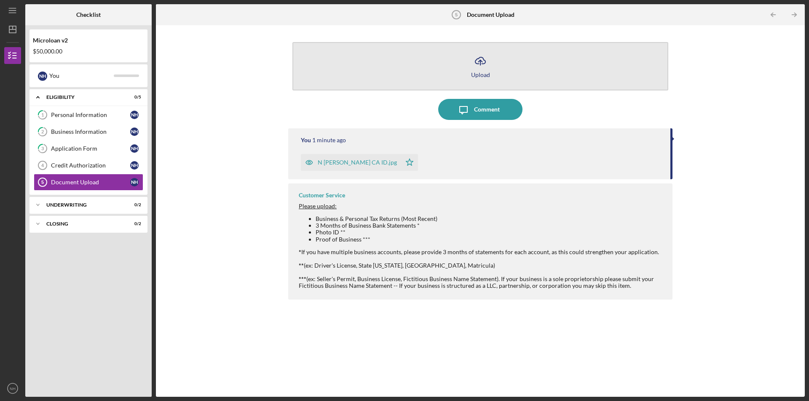
click at [481, 70] on icon "Icon/Upload" at bounding box center [480, 61] width 21 height 21
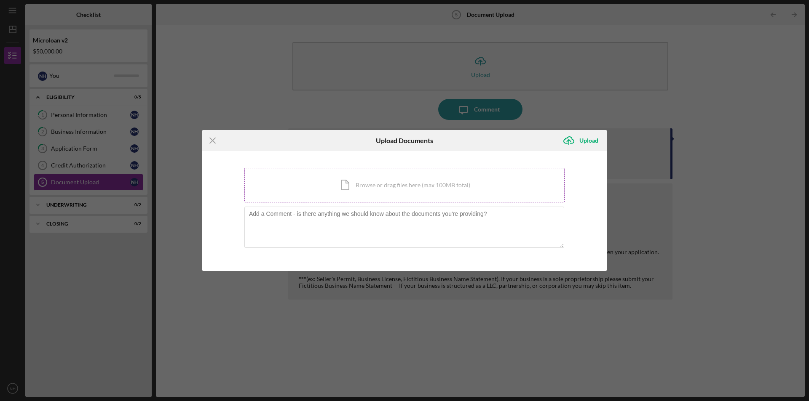
click at [386, 184] on div "Icon/Document Browse or drag files here (max 100MB total) Tap to choose files o…" at bounding box center [404, 185] width 320 height 35
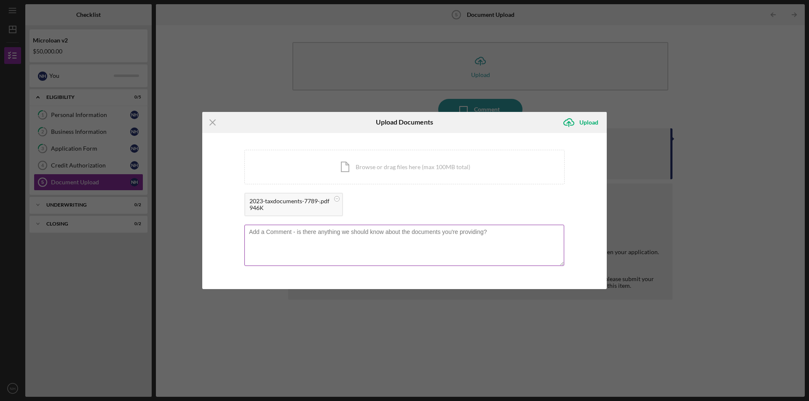
click at [288, 235] on textarea at bounding box center [404, 245] width 320 height 41
type textarea "Taxes for 2024 have not been completed yet"
click at [583, 121] on div "Upload" at bounding box center [588, 122] width 19 height 17
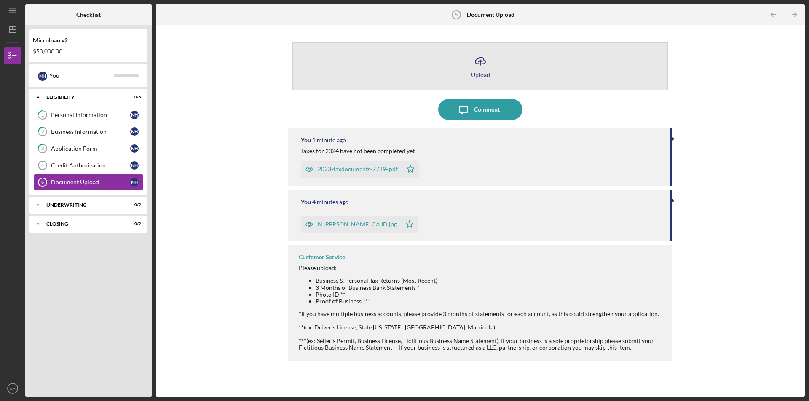
click at [479, 61] on icon "Icon/Upload" at bounding box center [480, 61] width 21 height 21
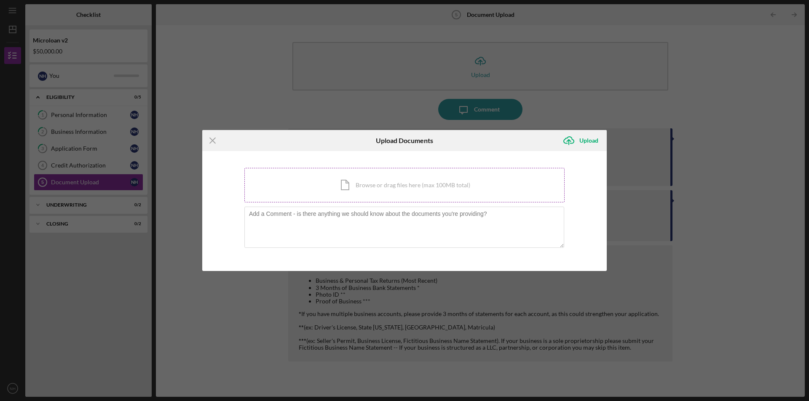
click at [365, 186] on div "Icon/Document Browse or drag files here (max 100MB total) Tap to choose files o…" at bounding box center [404, 185] width 320 height 35
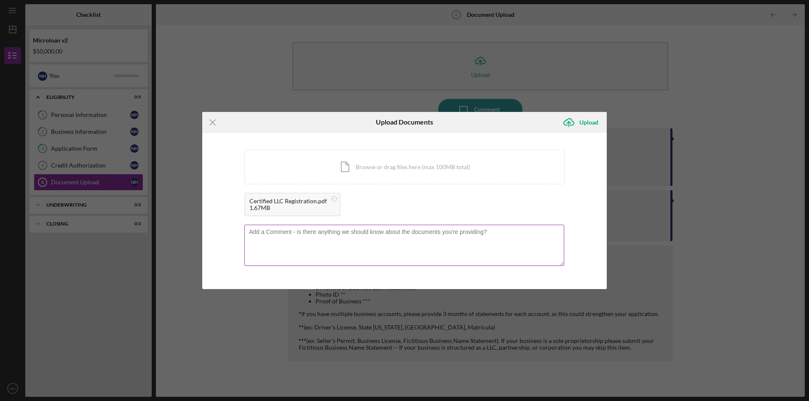
click at [302, 236] on textarea at bounding box center [404, 245] width 320 height 41
type textarea "Providing this in an abundance of caution because the instructions are unclear …"
click at [583, 122] on div "Upload" at bounding box center [588, 122] width 19 height 17
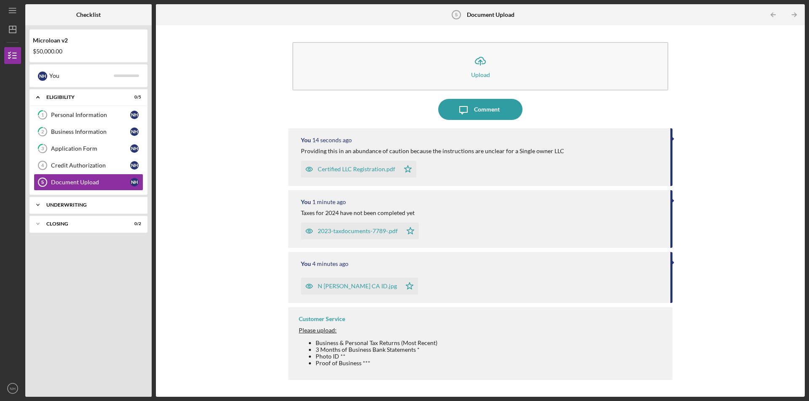
click at [83, 203] on div "Underwriting" at bounding box center [91, 205] width 91 height 5
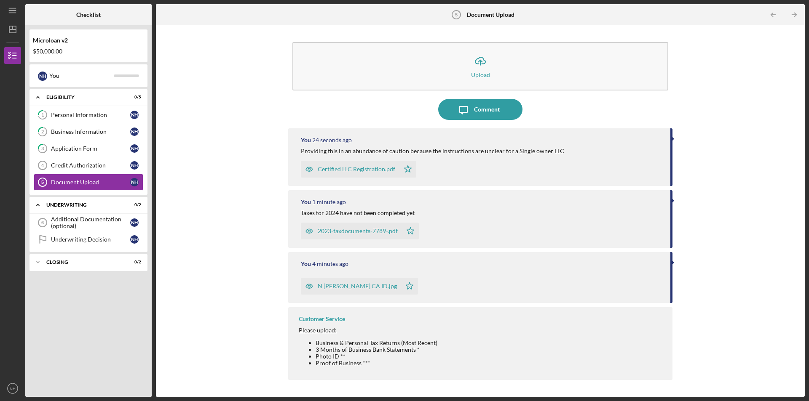
click at [264, 89] on div "Icon/Upload Upload Icon/Message Comment You 24 seconds ago Providing this in an…" at bounding box center [480, 210] width 640 height 363
click at [93, 222] on div "Additional Documentation (optional)" at bounding box center [90, 222] width 79 height 13
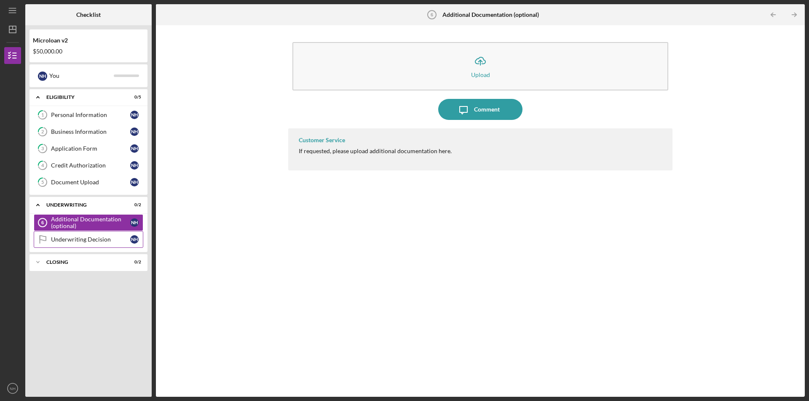
click at [83, 240] on div "Underwriting Decision" at bounding box center [90, 239] width 79 height 7
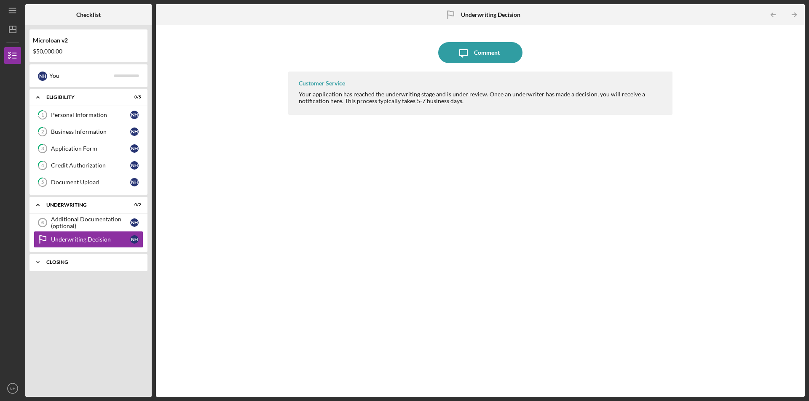
click at [68, 260] on div "Closing" at bounding box center [91, 262] width 91 height 5
click at [76, 274] on link "Cancelled Check 7 Cancelled Check N H" at bounding box center [88, 280] width 109 height 17
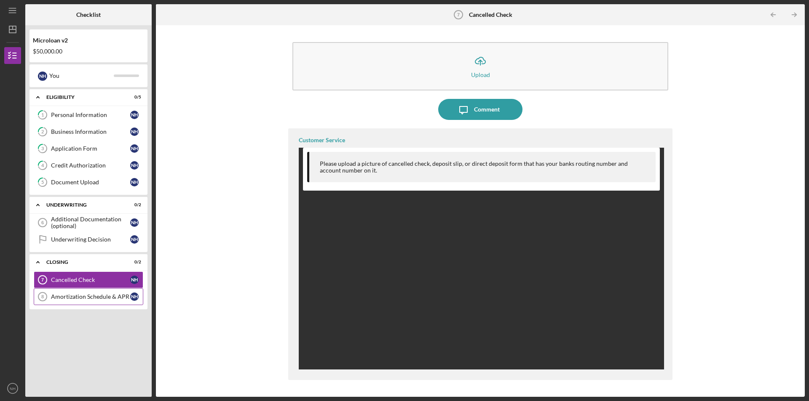
click at [78, 297] on div "Amortization Schedule & APR" at bounding box center [90, 297] width 79 height 7
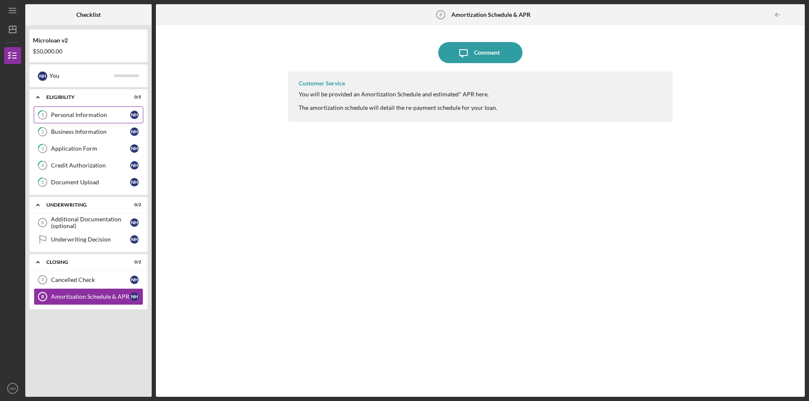
click at [75, 116] on div "Personal Information" at bounding box center [90, 115] width 79 height 7
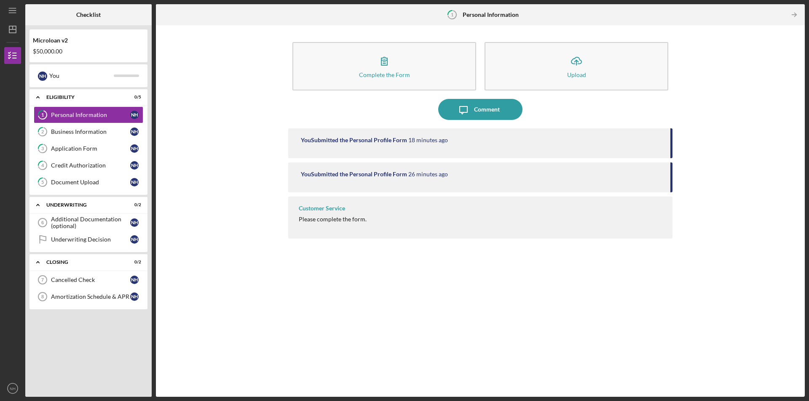
click at [323, 212] on div "Customer Service" at bounding box center [322, 208] width 46 height 7
click at [330, 221] on div "Please complete the form." at bounding box center [333, 219] width 68 height 7
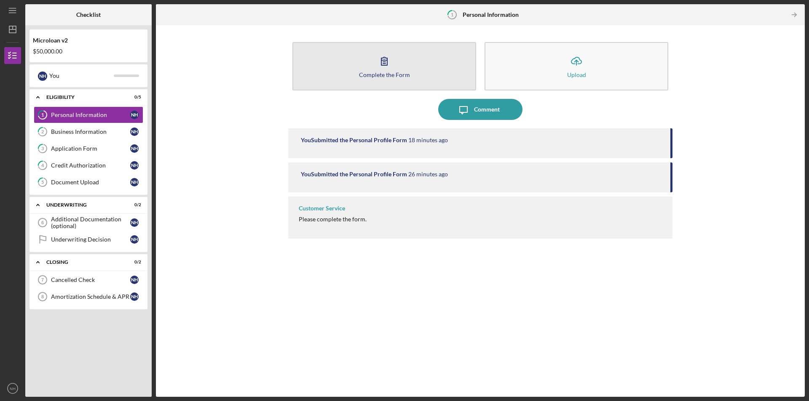
click at [392, 65] on icon "button" at bounding box center [384, 61] width 21 height 21
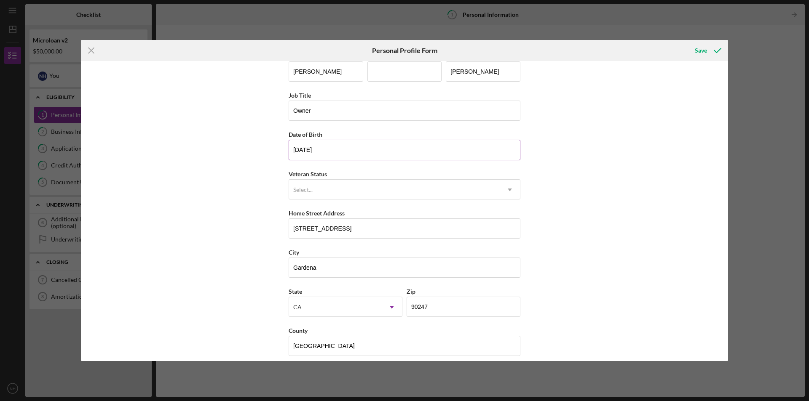
scroll to position [22, 0]
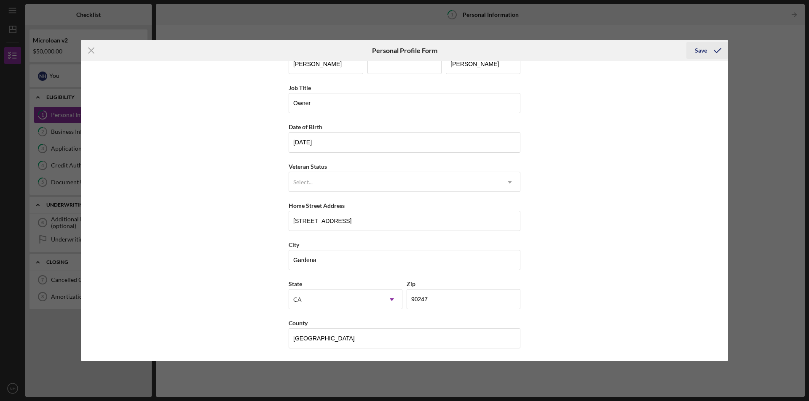
click at [702, 48] on div "Save" at bounding box center [700, 50] width 12 height 17
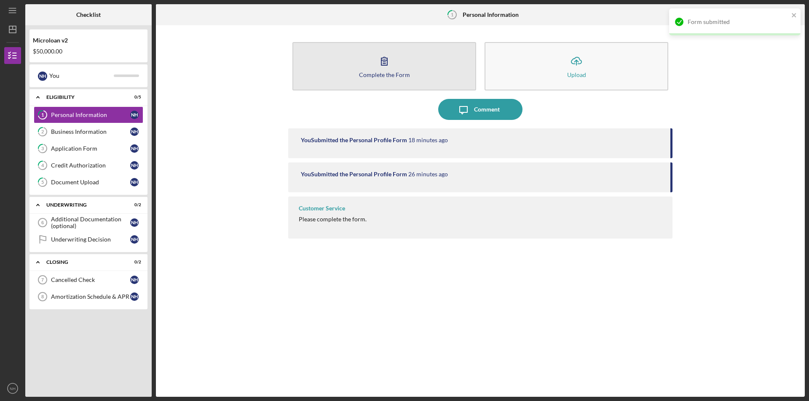
click at [406, 64] on button "Complete the Form Form" at bounding box center [384, 66] width 184 height 48
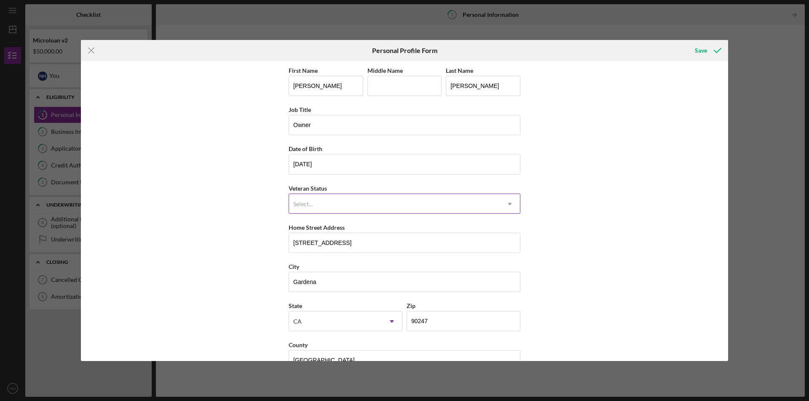
click at [502, 203] on icon "Icon/Dropdown Arrow" at bounding box center [509, 204] width 20 height 20
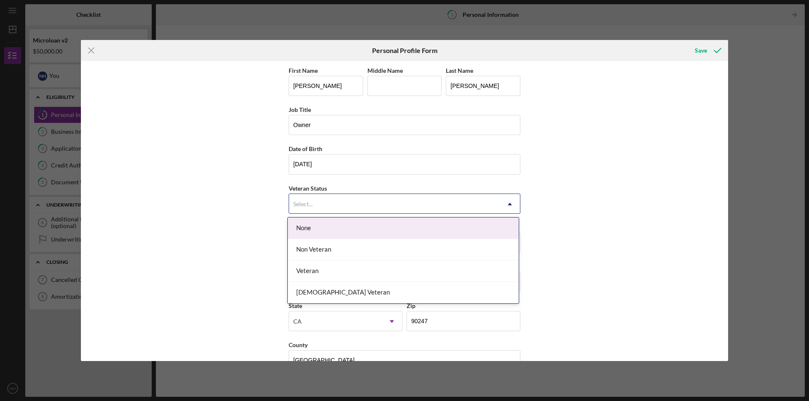
click at [365, 227] on div "None" at bounding box center [403, 228] width 231 height 21
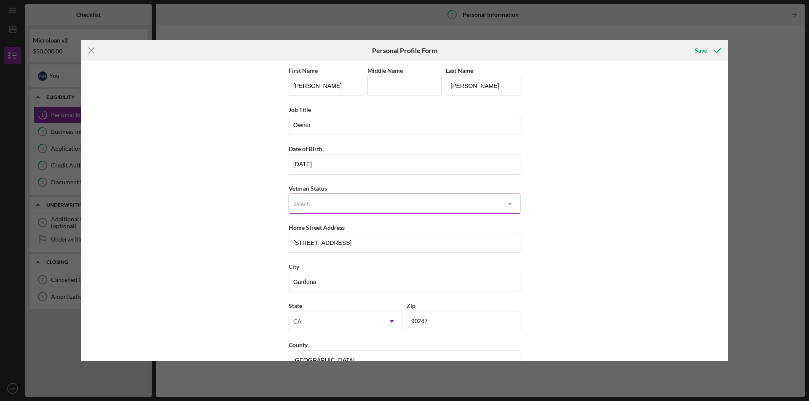
click at [486, 199] on div "Select..." at bounding box center [394, 204] width 211 height 19
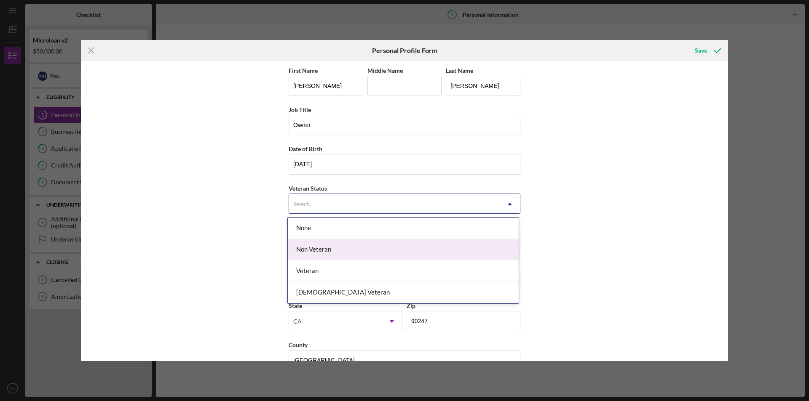
click at [431, 244] on div "Non Veteran" at bounding box center [403, 249] width 231 height 21
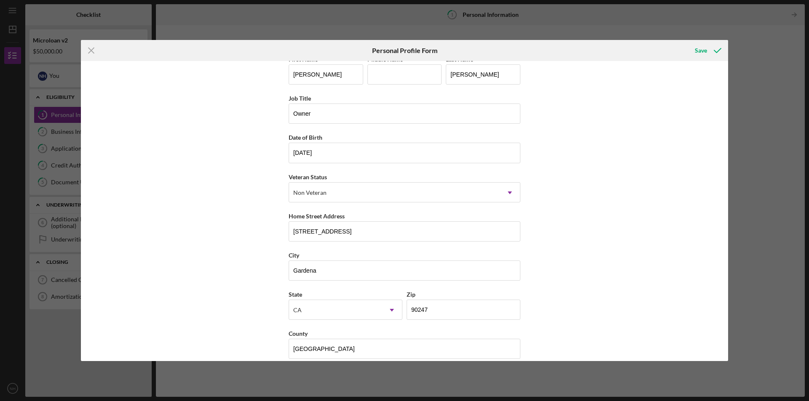
scroll to position [22, 0]
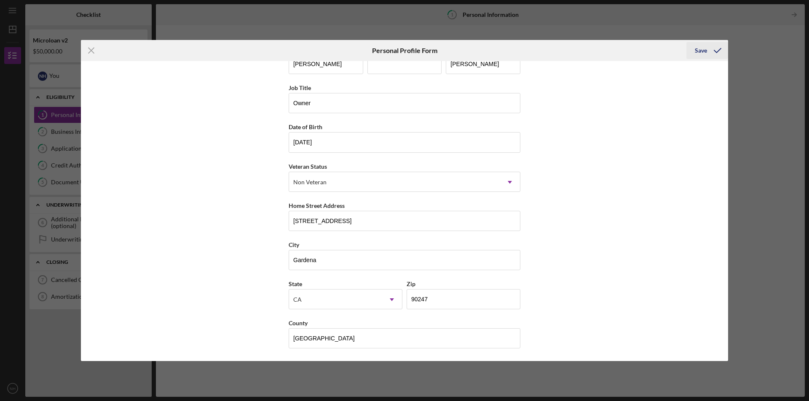
click at [705, 47] on div "Save" at bounding box center [700, 50] width 12 height 17
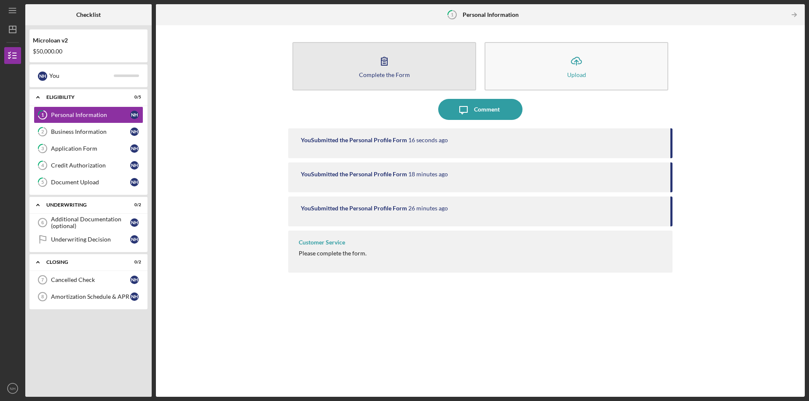
click at [384, 69] on icon "button" at bounding box center [384, 61] width 21 height 21
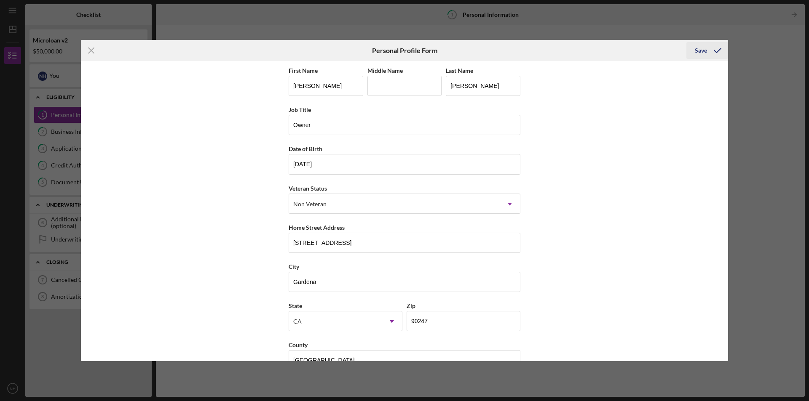
click at [702, 50] on div "Save" at bounding box center [700, 50] width 12 height 17
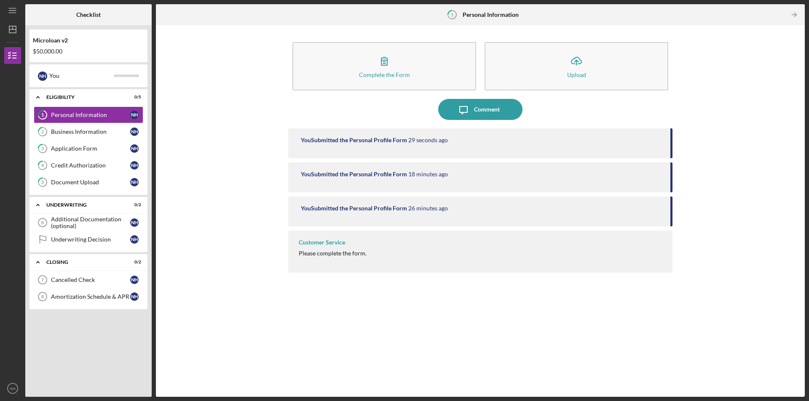
click at [314, 242] on div "Customer Service" at bounding box center [322, 242] width 46 height 7
click at [332, 254] on div "Please complete the form." at bounding box center [333, 253] width 68 height 7
click at [94, 132] on div "Business Information" at bounding box center [90, 131] width 79 height 7
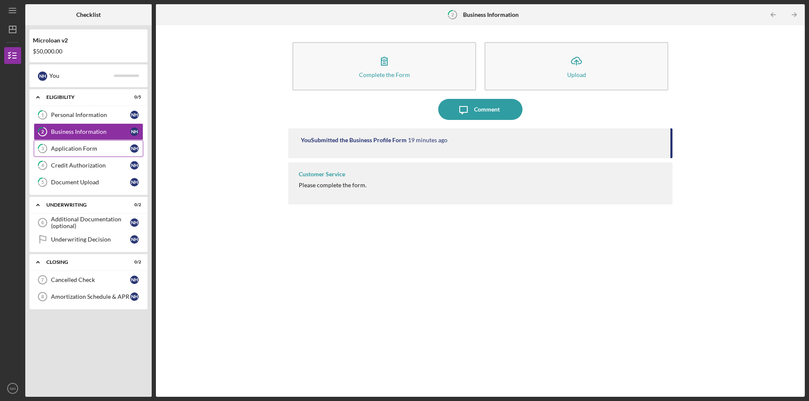
click at [88, 149] on div "Application Form" at bounding box center [90, 148] width 79 height 7
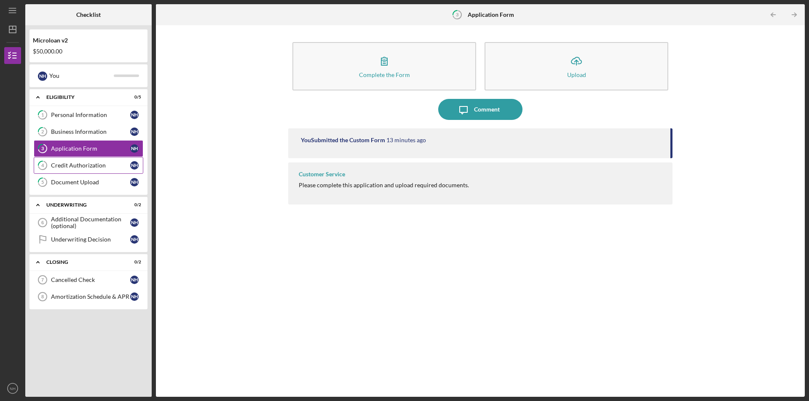
click at [88, 164] on div "Credit Authorization" at bounding box center [90, 165] width 79 height 7
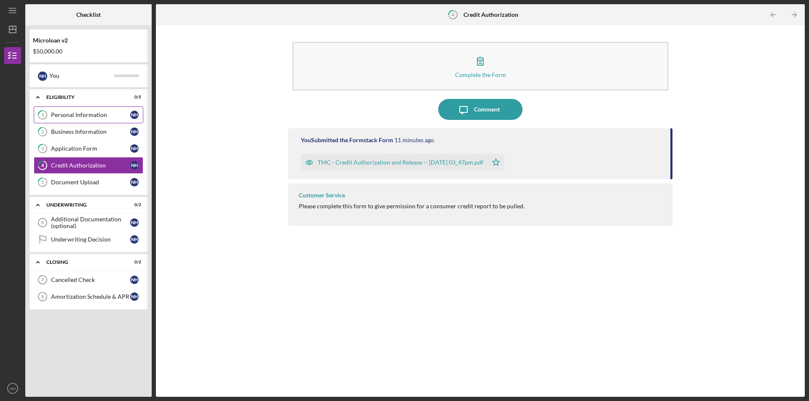
click at [122, 113] on div "Personal Information" at bounding box center [90, 115] width 79 height 7
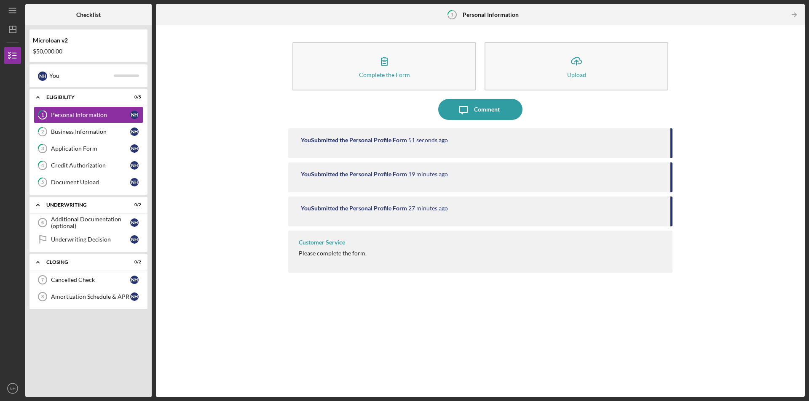
click at [323, 244] on div "Customer Service" at bounding box center [322, 242] width 46 height 7
click at [793, 13] on icon "Icon/Table Pagination Arrow" at bounding box center [793, 14] width 19 height 19
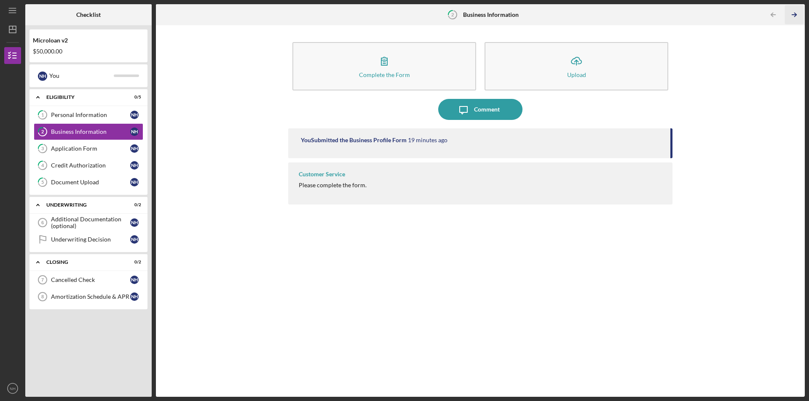
click at [792, 13] on icon "Icon/Table Pagination Arrow" at bounding box center [793, 14] width 19 height 19
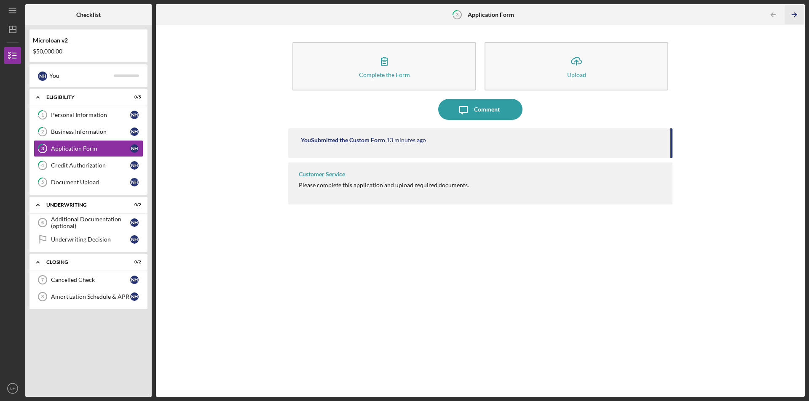
click at [792, 13] on icon "Icon/Table Pagination Arrow" at bounding box center [793, 14] width 19 height 19
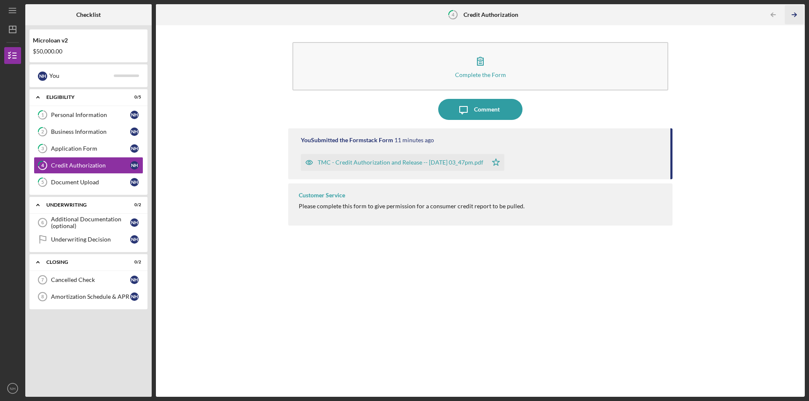
click at [792, 13] on icon "Icon/Table Pagination Arrow" at bounding box center [793, 14] width 19 height 19
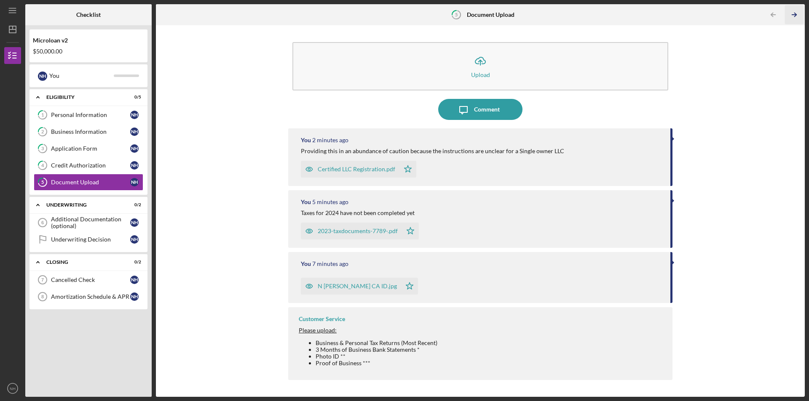
click at [792, 13] on icon "Icon/Table Pagination Arrow" at bounding box center [793, 14] width 19 height 19
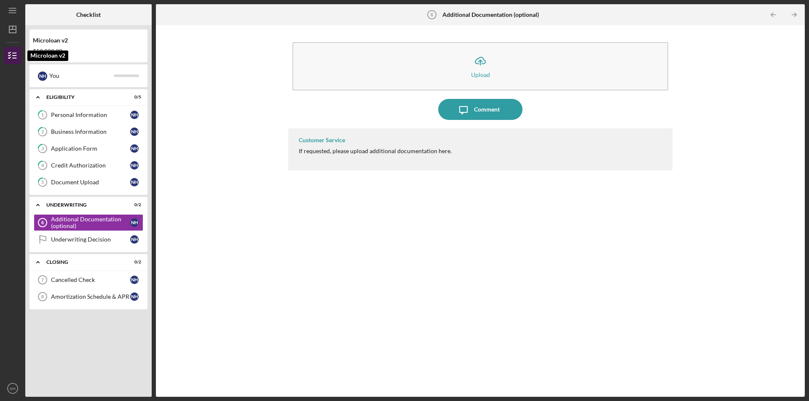
click at [11, 55] on icon "button" at bounding box center [12, 55] width 21 height 21
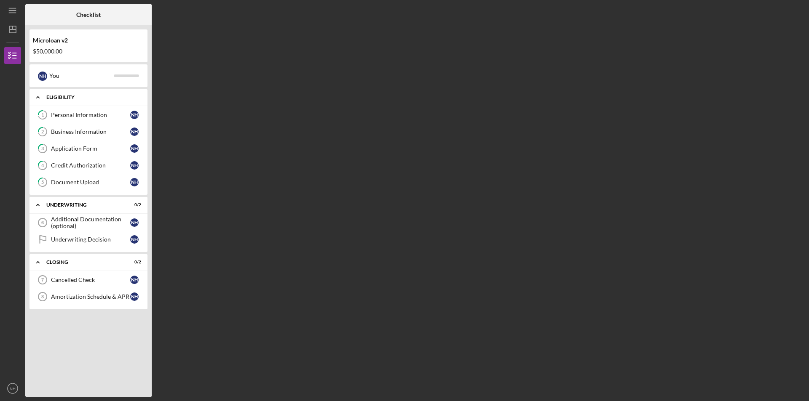
click at [35, 95] on icon "Icon/Expander" at bounding box center [37, 97] width 17 height 17
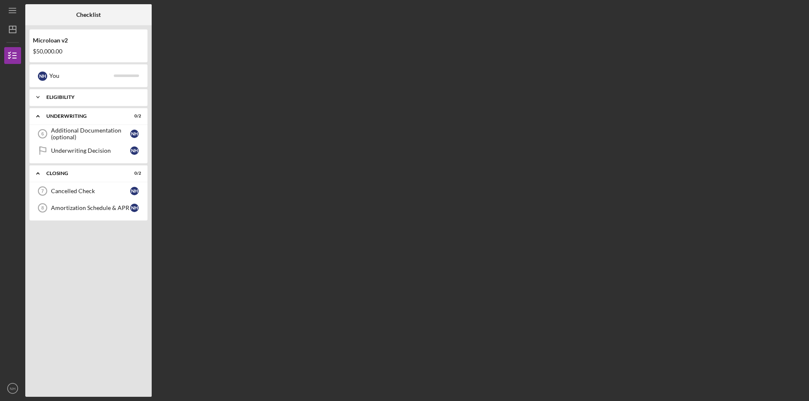
click at [35, 95] on icon "Icon/Expander" at bounding box center [37, 97] width 17 height 17
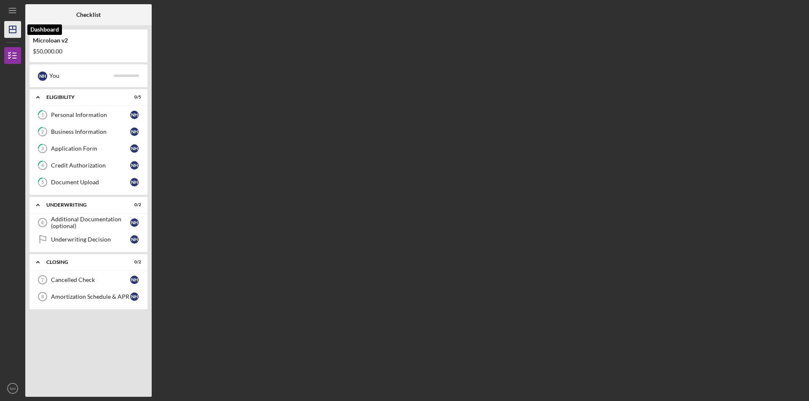
click at [11, 25] on icon "Icon/Dashboard" at bounding box center [12, 29] width 21 height 21
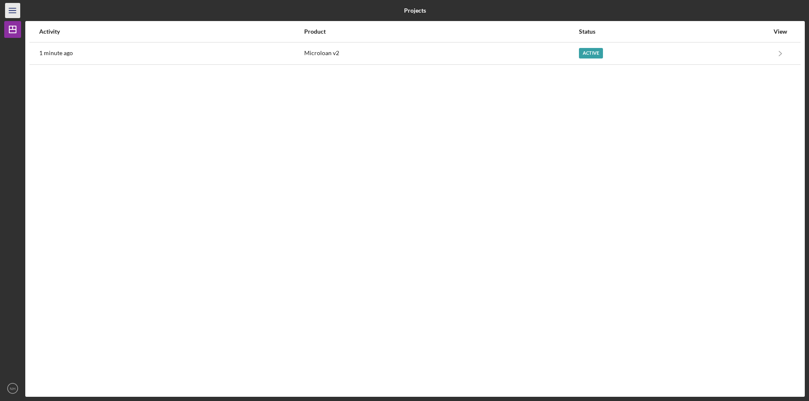
click at [12, 8] on line "button" at bounding box center [12, 8] width 7 height 0
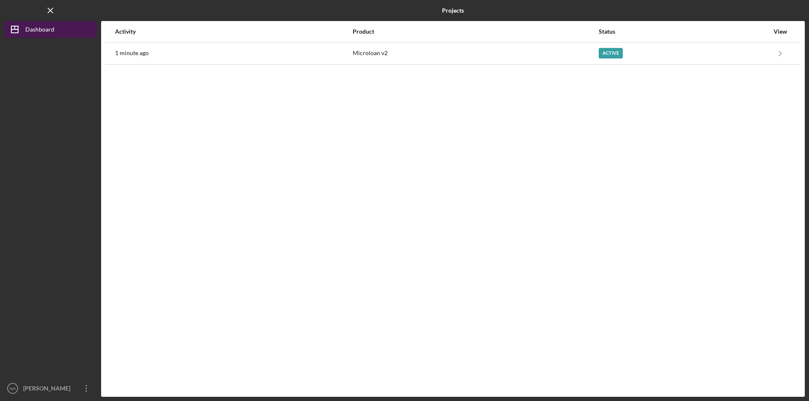
click at [18, 29] on line "button" at bounding box center [14, 29] width 7 height 0
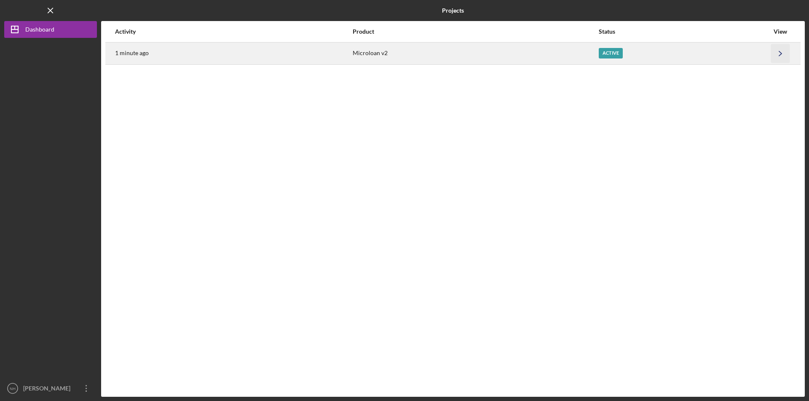
click at [777, 52] on icon "Icon/Navigate" at bounding box center [780, 53] width 19 height 19
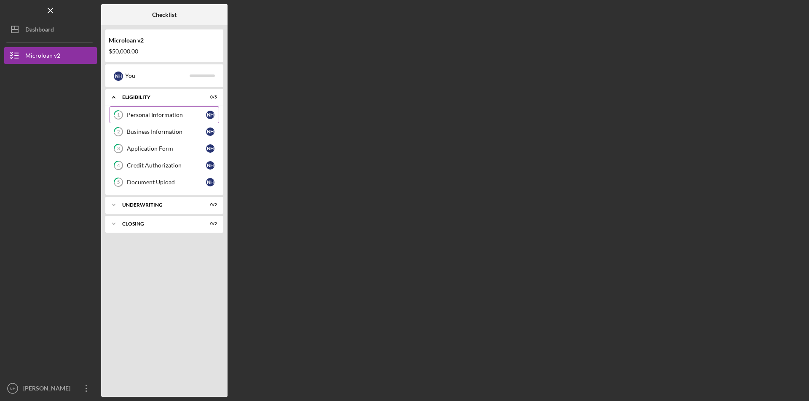
click at [147, 115] on div "Personal Information" at bounding box center [166, 115] width 79 height 7
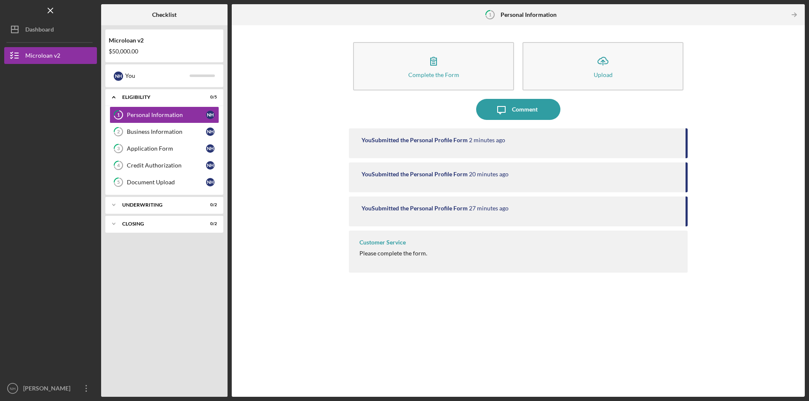
click at [370, 243] on div "Customer Service" at bounding box center [382, 242] width 46 height 7
click at [374, 256] on div "Please complete the form." at bounding box center [393, 253] width 68 height 7
click at [518, 106] on div "Comment" at bounding box center [525, 109] width 26 height 21
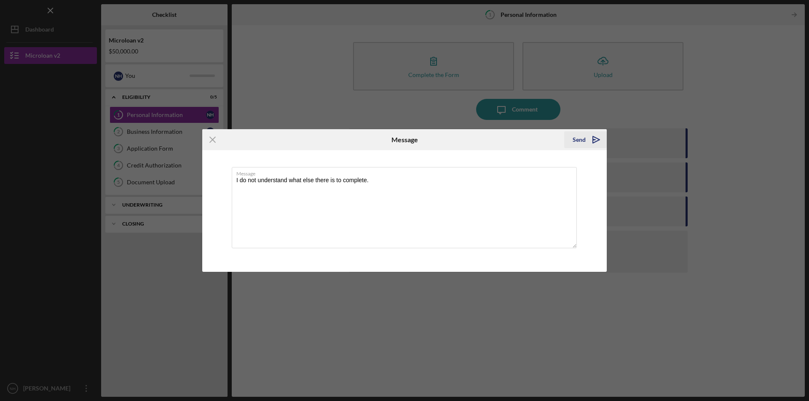
type textarea "I do not understand what else there is to complete."
click at [577, 138] on div "Send" at bounding box center [578, 139] width 13 height 17
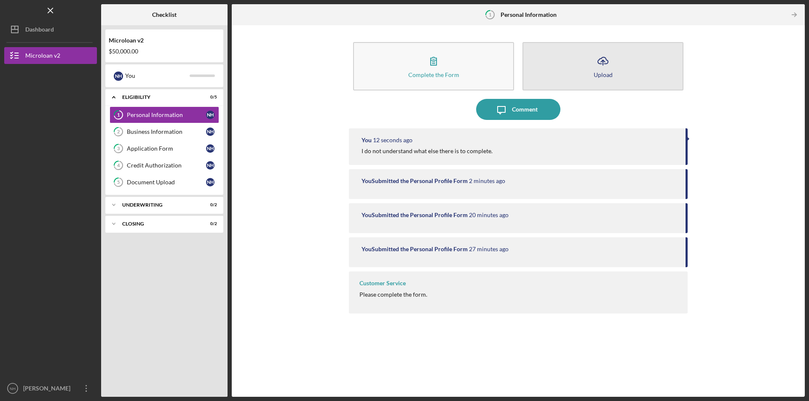
click at [603, 67] on icon "Icon/Upload" at bounding box center [602, 61] width 21 height 21
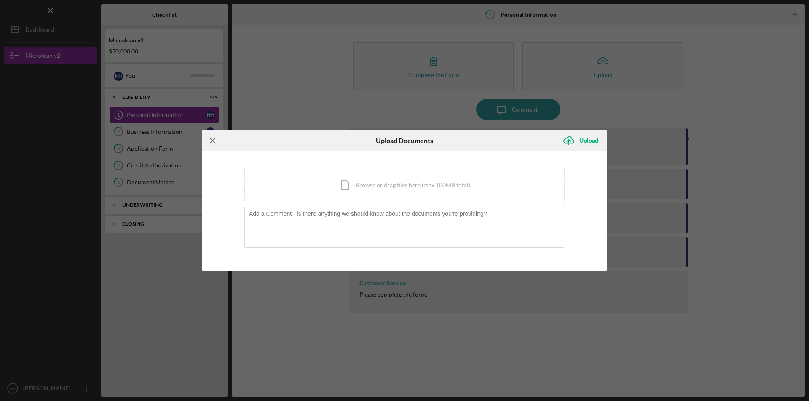
click at [215, 142] on line at bounding box center [212, 140] width 5 height 5
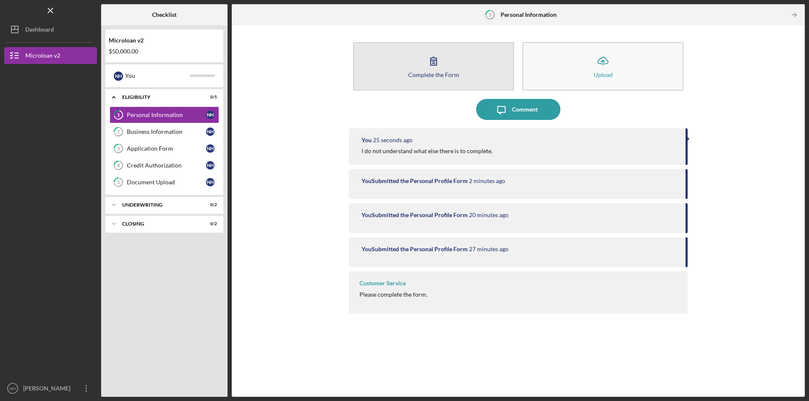
click at [438, 61] on icon "button" at bounding box center [433, 61] width 21 height 21
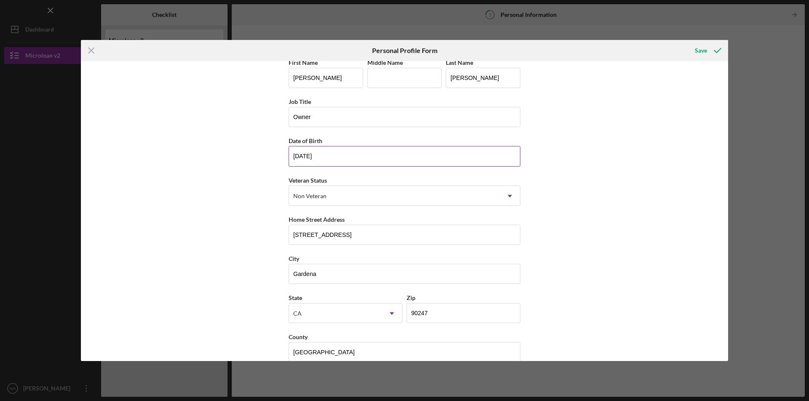
scroll to position [22, 0]
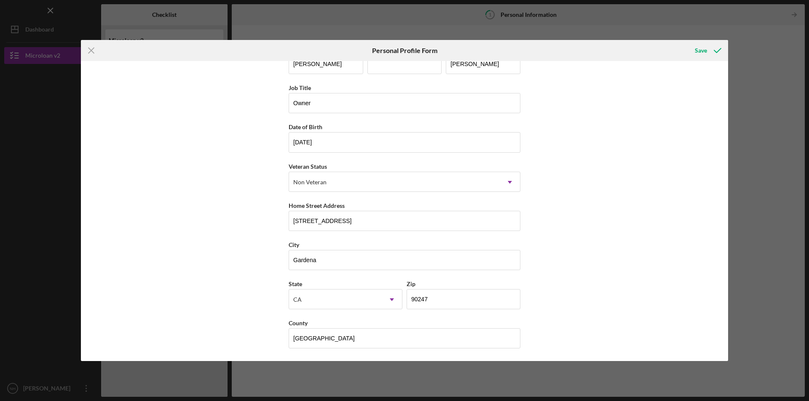
click at [567, 342] on div "First Name [PERSON_NAME] Middle Name Last Name [PERSON_NAME] Job Title Owner Da…" at bounding box center [404, 211] width 647 height 300
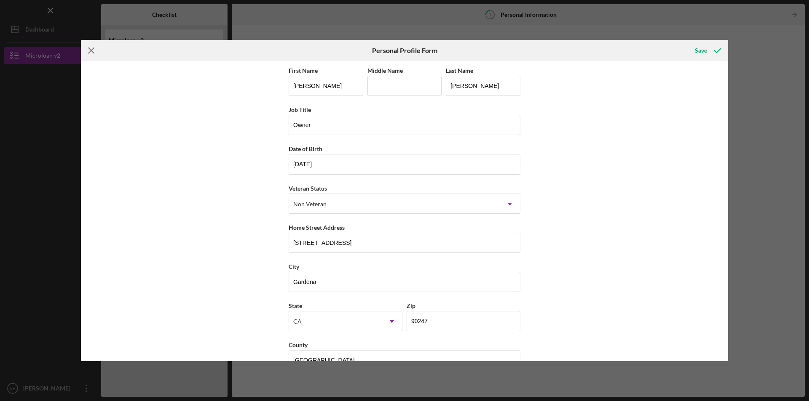
click at [91, 48] on icon "Icon/Menu Close" at bounding box center [91, 50] width 21 height 21
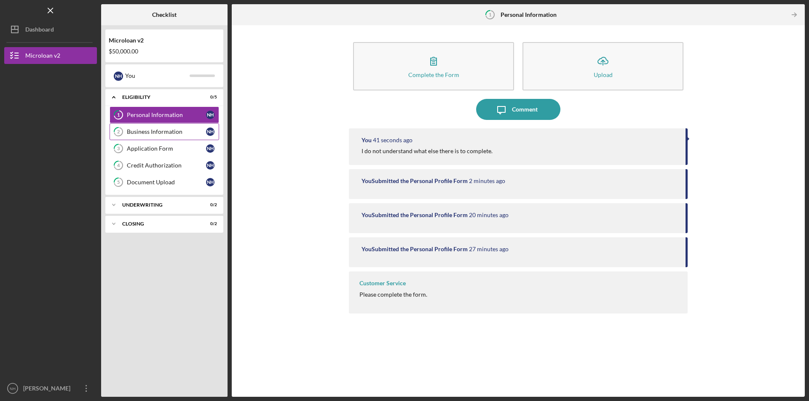
click at [142, 129] on div "Business Information" at bounding box center [166, 131] width 79 height 7
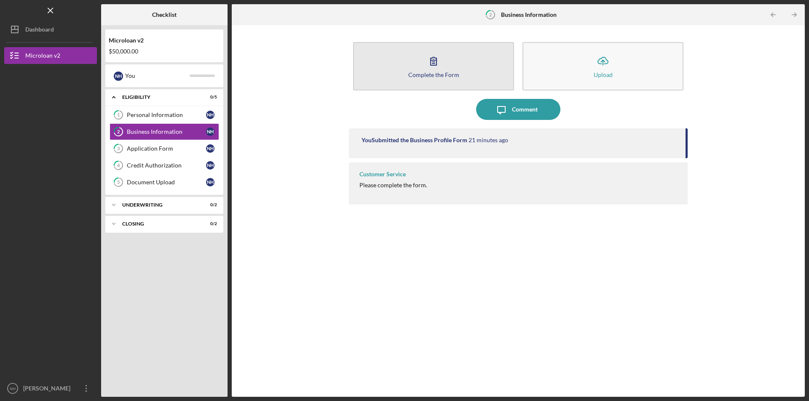
click at [444, 61] on button "Complete the Form Form" at bounding box center [433, 66] width 161 height 48
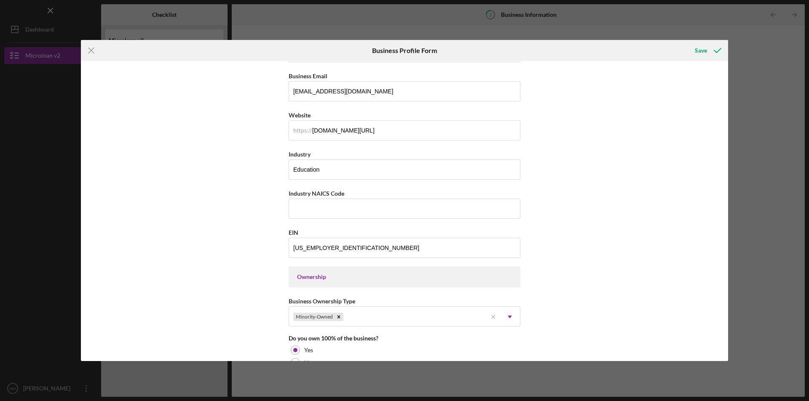
scroll to position [211, 0]
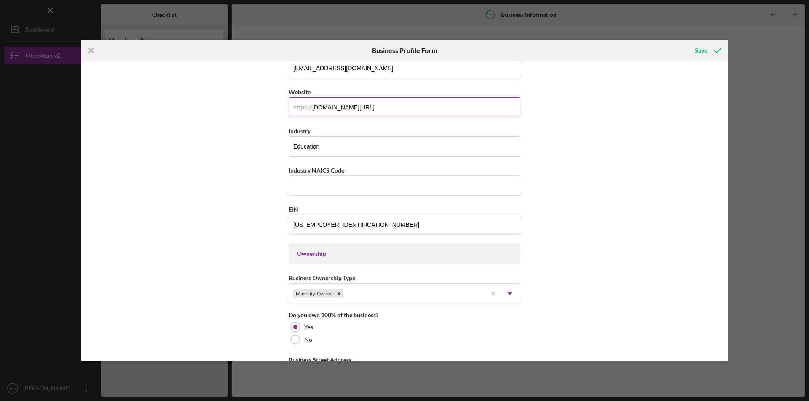
click at [310, 107] on div "https://" at bounding box center [302, 107] width 19 height 7
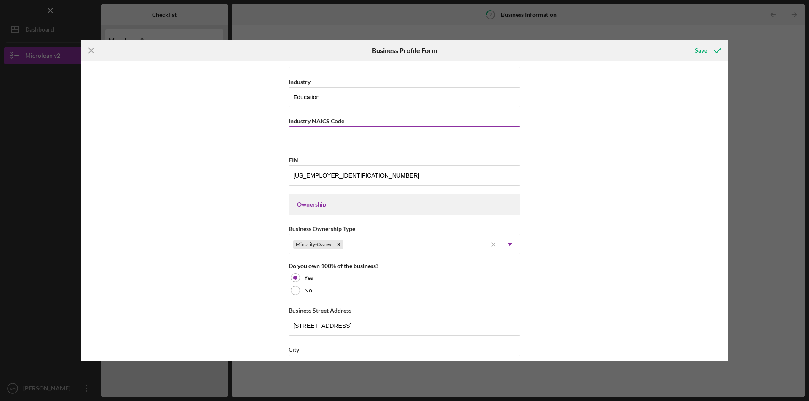
scroll to position [254, 0]
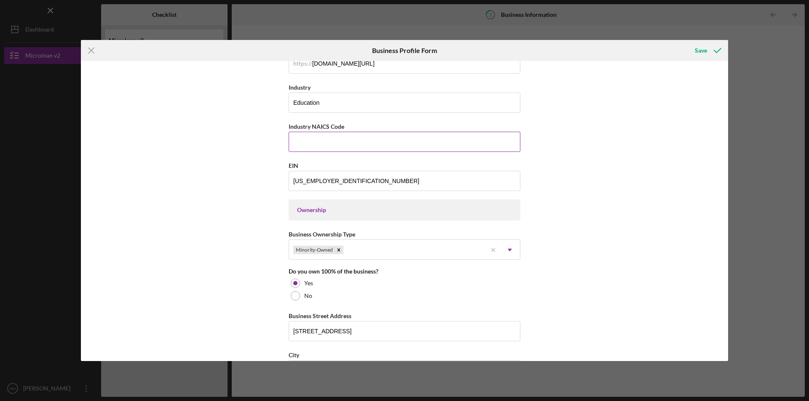
click at [326, 147] on input "Industry NAICS Code" at bounding box center [404, 142] width 232 height 20
click at [305, 140] on input "Industry NAICS Code" at bounding box center [404, 142] width 232 height 20
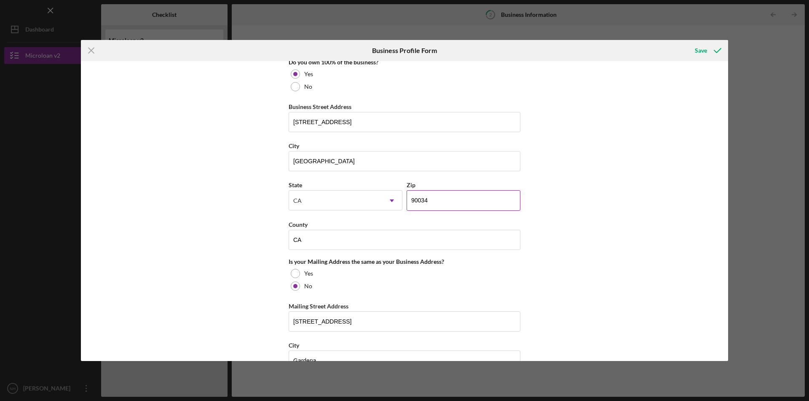
scroll to position [465, 0]
type input "611710"
click at [694, 48] on div "Save" at bounding box center [700, 50] width 12 height 17
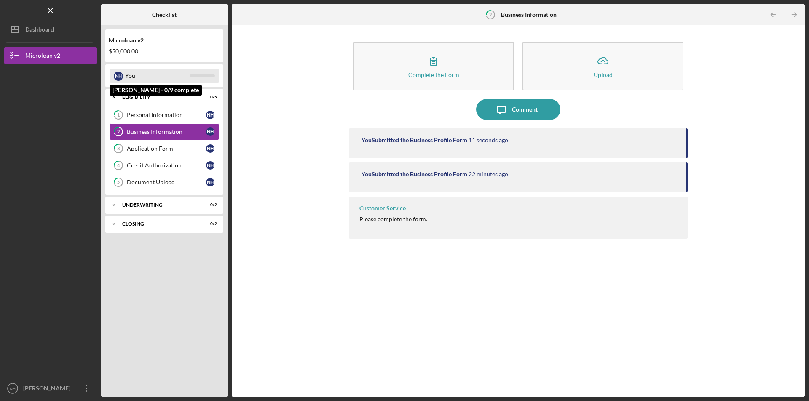
click at [141, 77] on div "You" at bounding box center [157, 76] width 64 height 14
click at [145, 77] on div "You" at bounding box center [157, 76] width 64 height 14
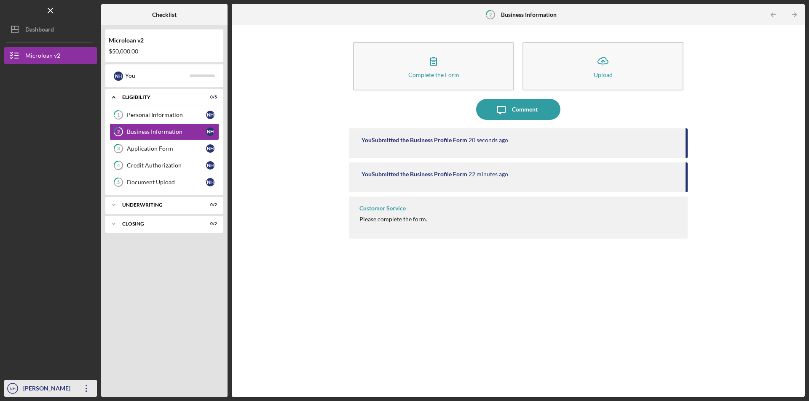
click at [81, 388] on icon "Icon/Overflow" at bounding box center [86, 388] width 21 height 21
click at [290, 315] on div "Complete the Form Form Icon/Upload Upload Icon/Message Comment You Submitted th…" at bounding box center [518, 210] width 564 height 363
click at [793, 13] on icon "Icon/Table Pagination Arrow" at bounding box center [793, 14] width 19 height 19
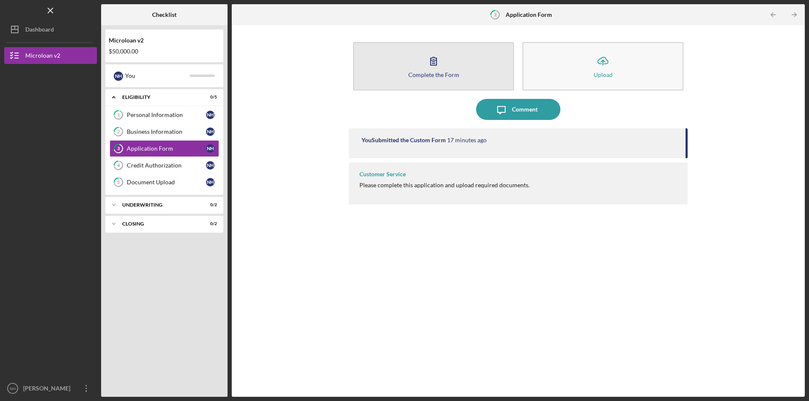
click at [437, 67] on icon "button" at bounding box center [433, 61] width 21 height 21
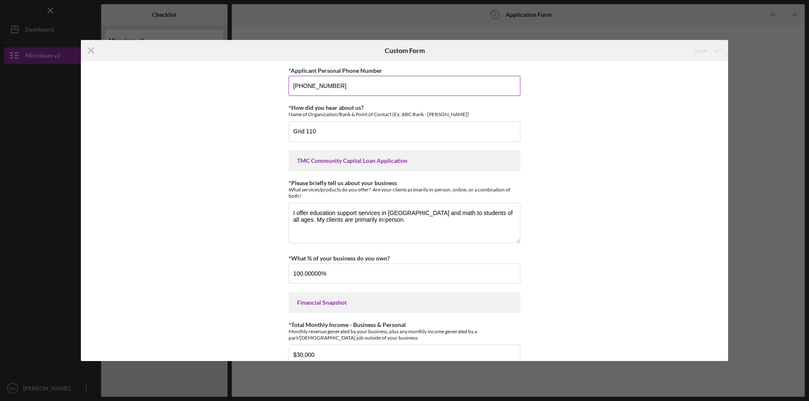
click at [360, 82] on input "[PHONE_NUMBER]" at bounding box center [404, 86] width 232 height 20
click at [416, 164] on div "TMC Community Capital Loan Application" at bounding box center [404, 160] width 215 height 7
click at [381, 160] on div "TMC Community Capital Loan Application" at bounding box center [404, 160] width 215 height 7
click at [320, 129] on input "Grid 110" at bounding box center [404, 131] width 232 height 20
click at [605, 172] on div "*Applicant Personal Phone Number [PHONE_NUMBER] *How did you hear about us? Nam…" at bounding box center [404, 211] width 647 height 300
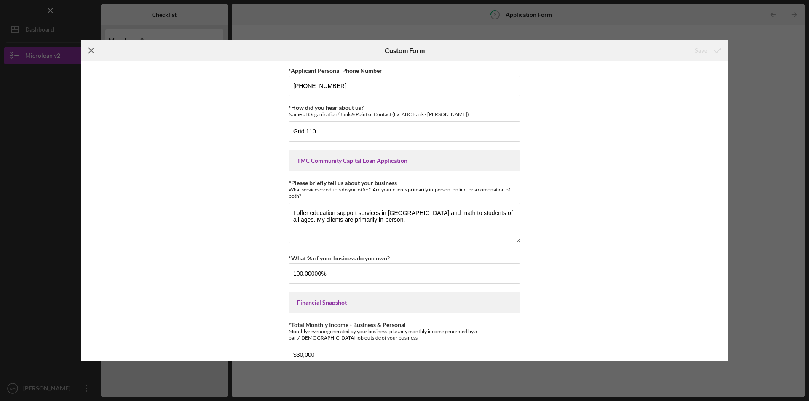
click at [93, 49] on line at bounding box center [90, 50] width 5 height 5
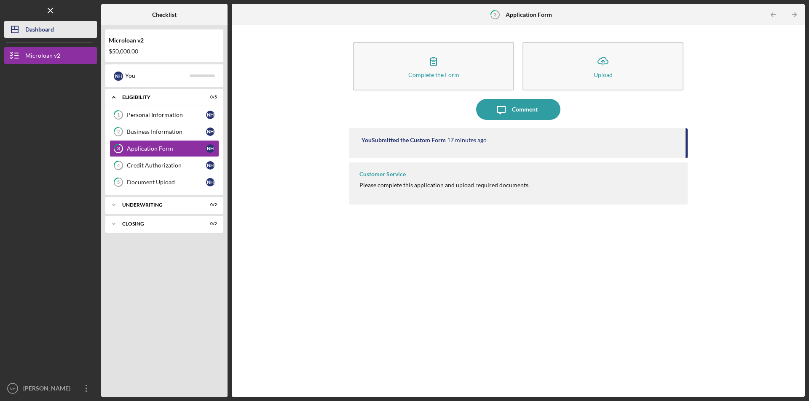
click at [47, 28] on div "Dashboard" at bounding box center [39, 30] width 29 height 19
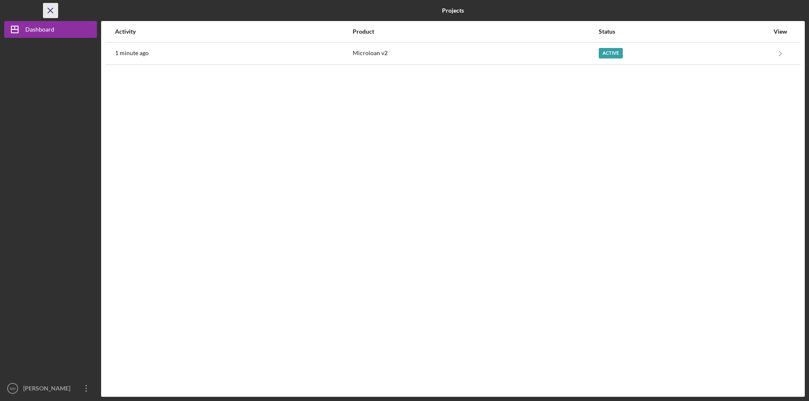
click at [46, 11] on icon "Icon/Menu Close" at bounding box center [50, 10] width 19 height 19
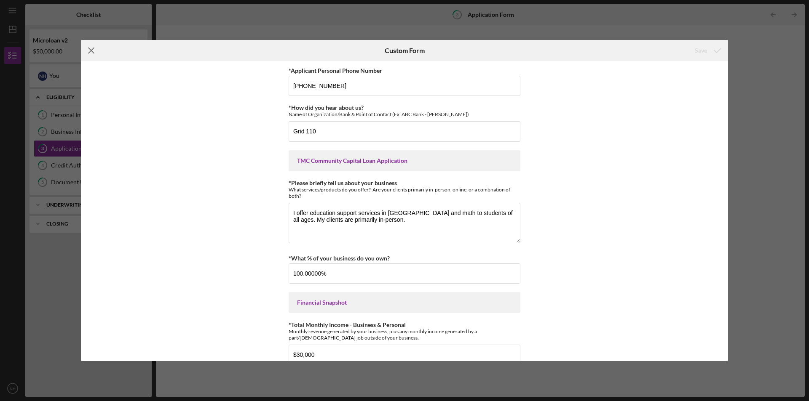
click at [89, 46] on icon "Icon/Menu Close" at bounding box center [91, 50] width 21 height 21
